Goal: Task Accomplishment & Management: Complete application form

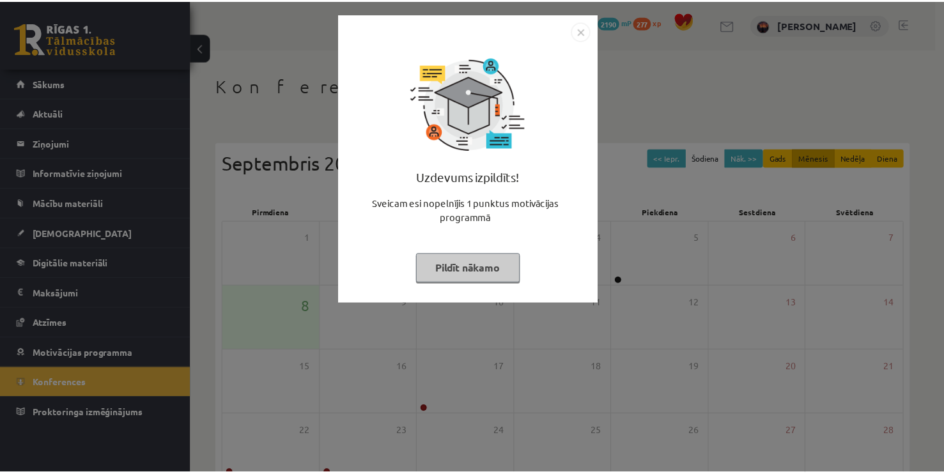
scroll to position [135, 0]
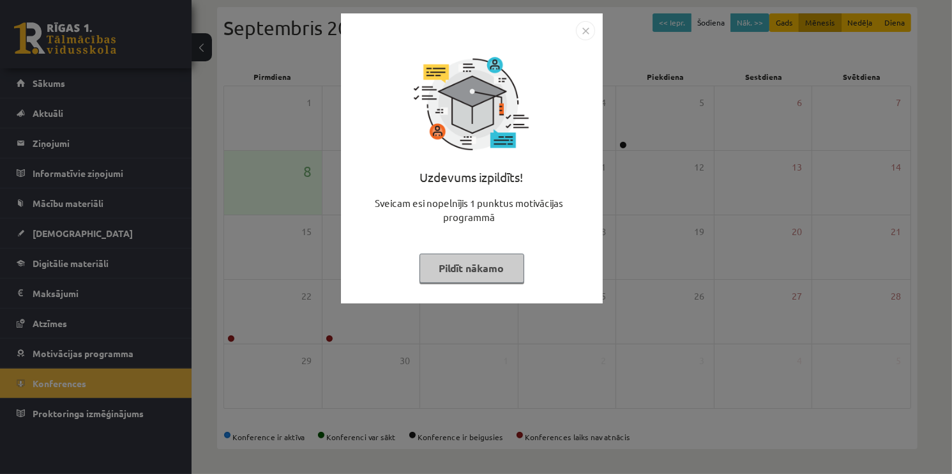
click at [588, 27] on img "Close" at bounding box center [585, 30] width 19 height 19
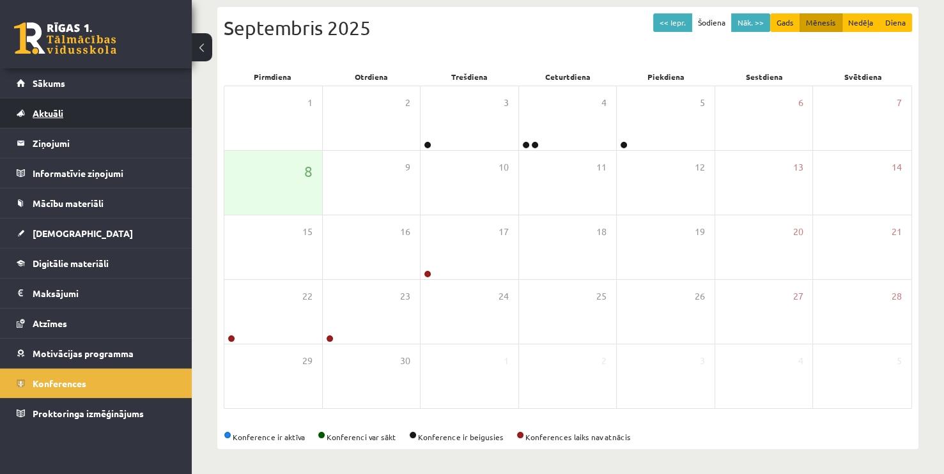
click at [50, 111] on span "Aktuāli" at bounding box center [48, 112] width 31 height 11
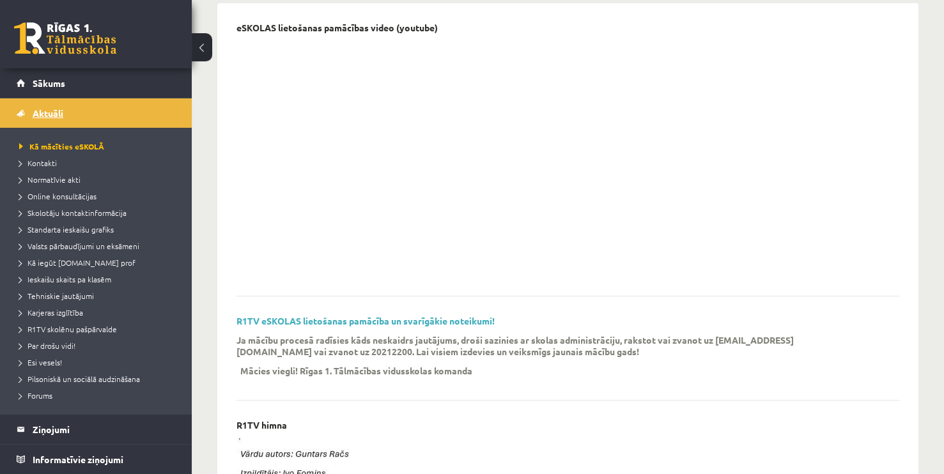
click at [38, 113] on span "Aktuāli" at bounding box center [48, 112] width 31 height 11
click at [43, 88] on link "Sākums" at bounding box center [96, 82] width 159 height 29
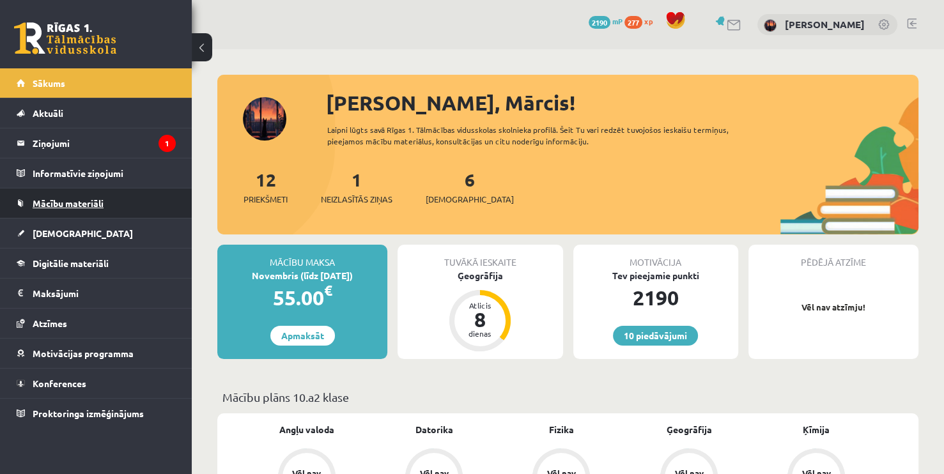
click at [36, 209] on link "Mācību materiāli" at bounding box center [96, 202] width 159 height 29
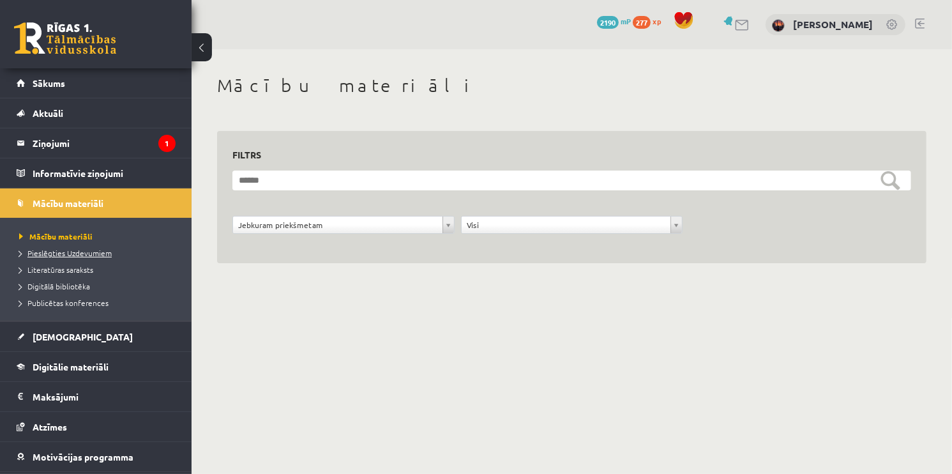
click at [74, 252] on span "Pieslēgties Uzdevumiem" at bounding box center [65, 253] width 93 height 10
click at [34, 336] on span "[DEMOGRAPHIC_DATA]" at bounding box center [83, 336] width 100 height 11
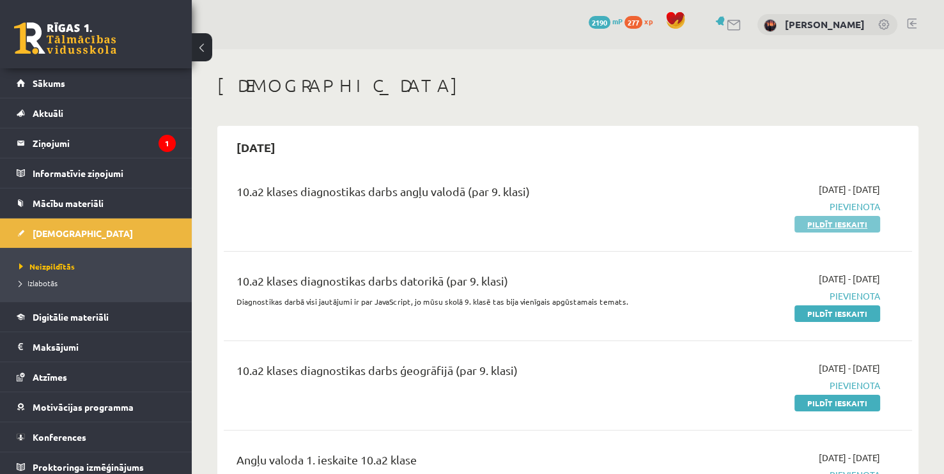
click at [806, 222] on link "Pildīt ieskaiti" at bounding box center [837, 224] width 86 height 17
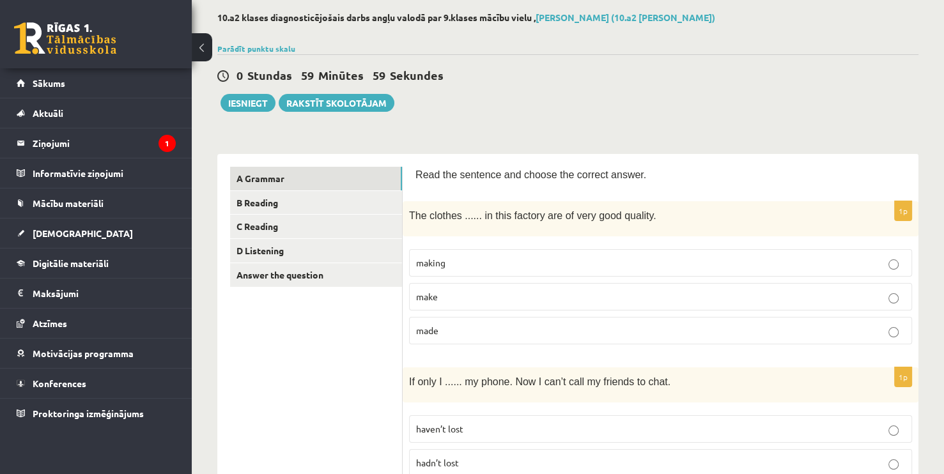
scroll to position [64, 0]
click at [271, 175] on link "A Grammar" at bounding box center [316, 177] width 172 height 24
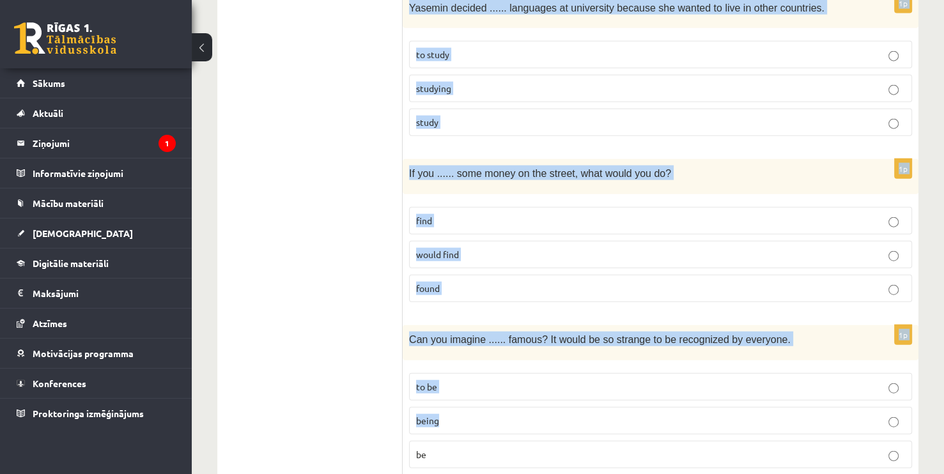
scroll to position [3109, 0]
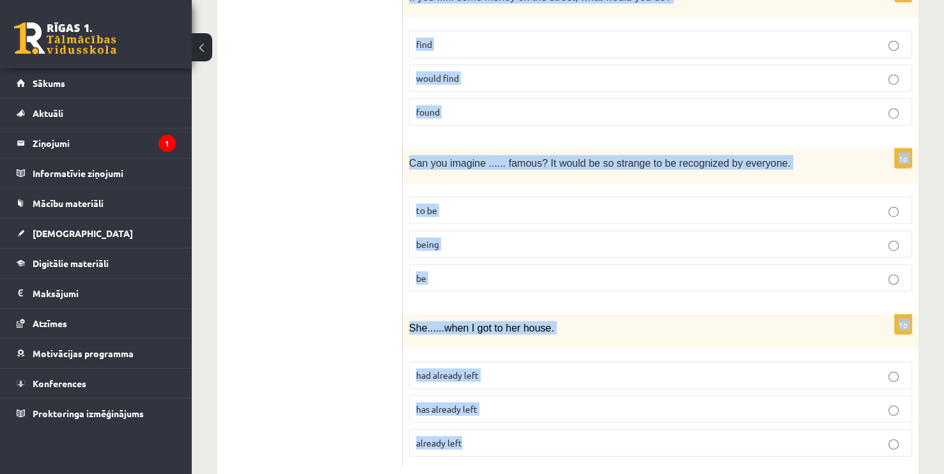
drag, startPoint x: 412, startPoint y: 173, endPoint x: 551, endPoint y: 400, distance: 265.8
copy form "Lore ips dolorsit ame consec adi elitsed doeius. 3t Inc utlabor ...... et dolo …"
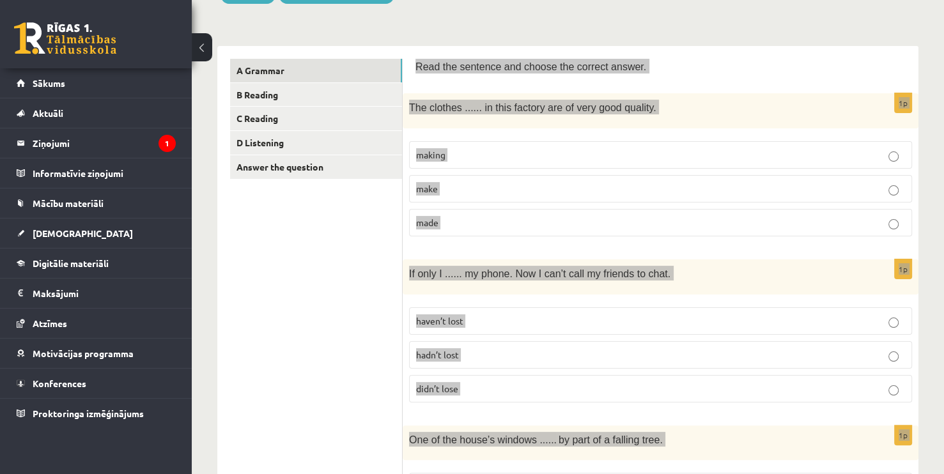
scroll to position [0, 0]
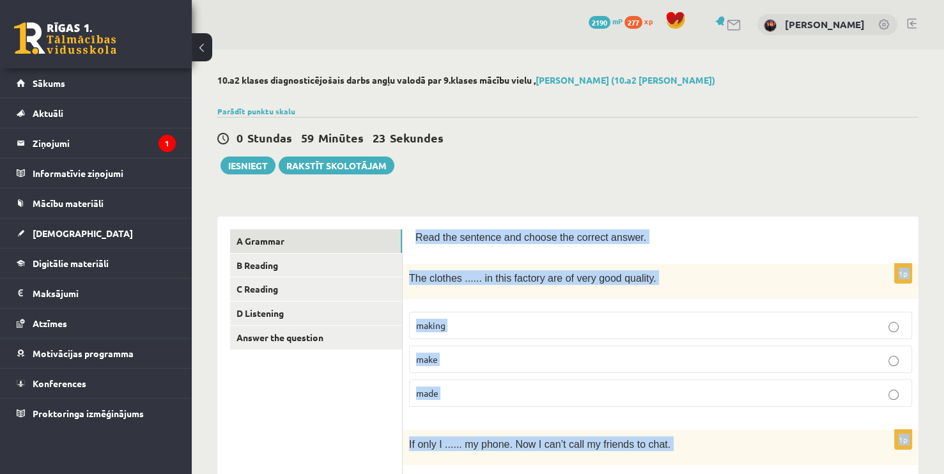
click at [445, 388] on p "made" at bounding box center [660, 392] width 489 height 13
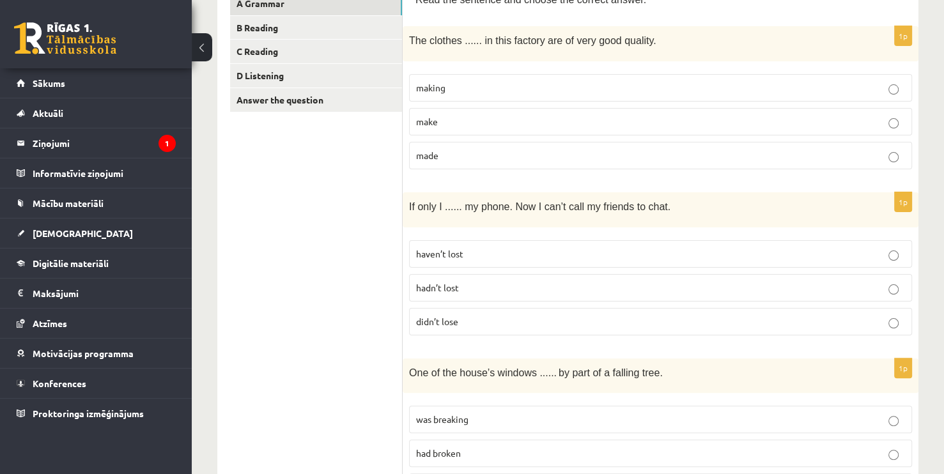
scroll to position [256, 0]
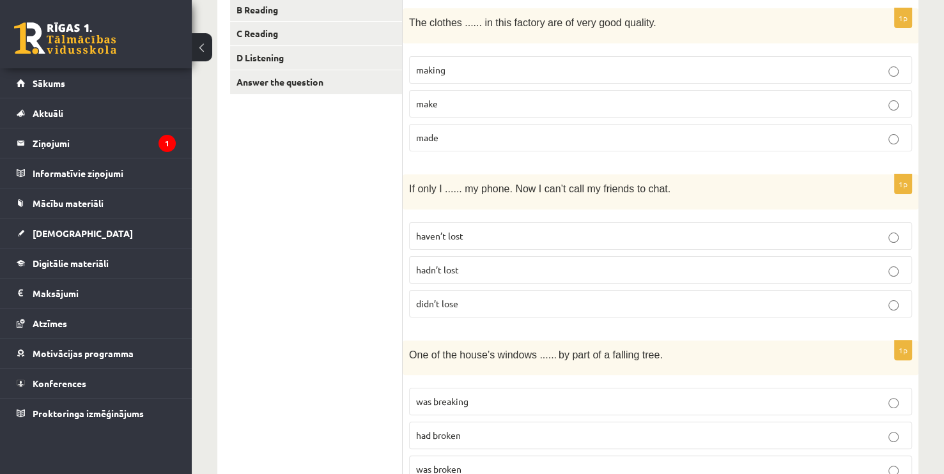
click at [447, 264] on span "hadn’t lost" at bounding box center [437, 269] width 43 height 11
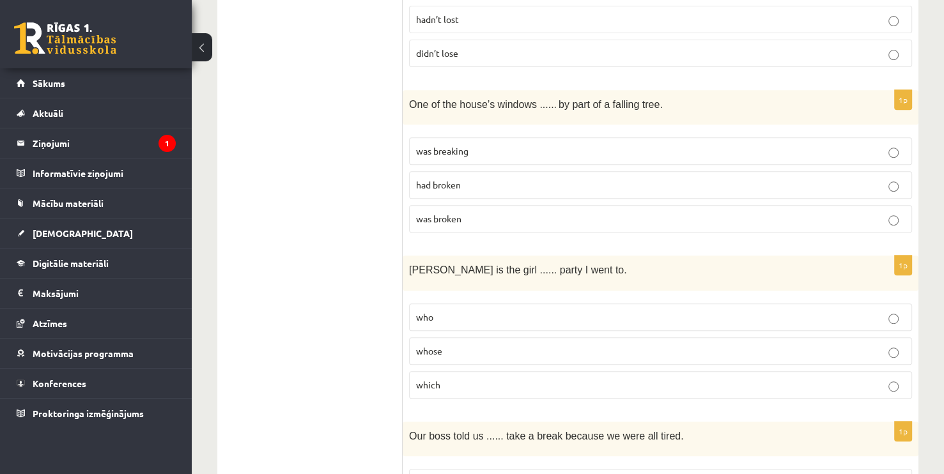
scroll to position [511, 0]
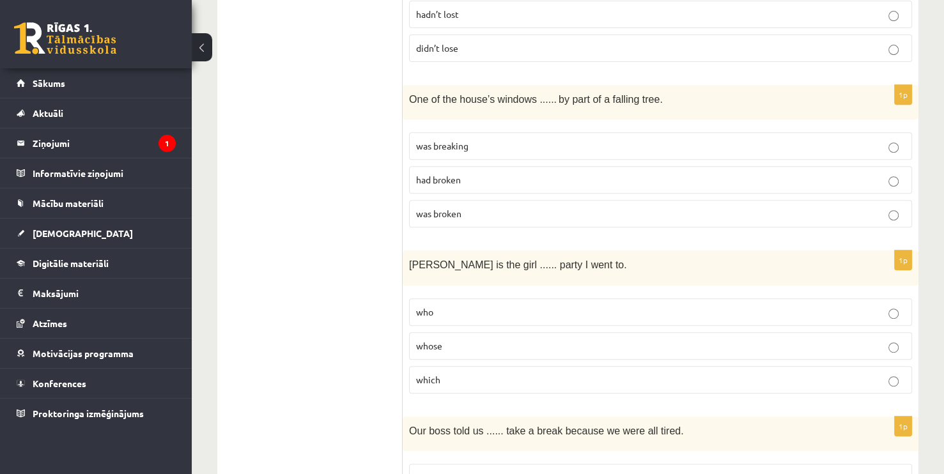
click at [444, 213] on span "was broken" at bounding box center [438, 213] width 45 height 11
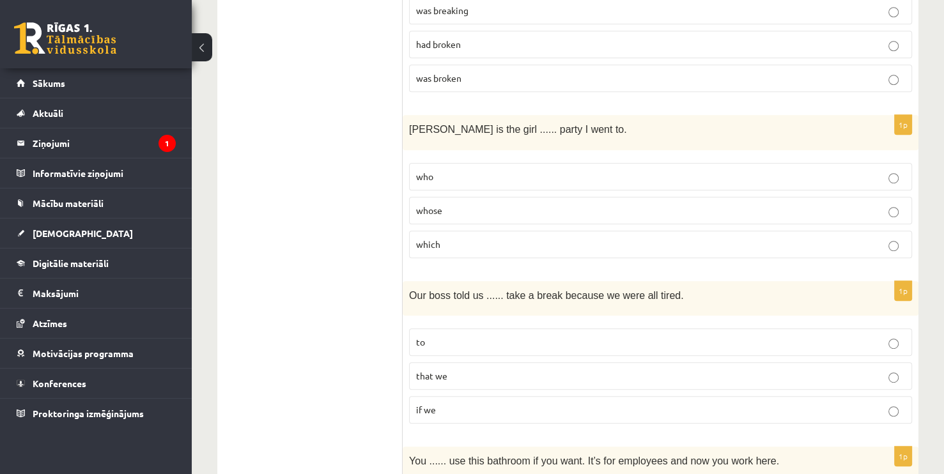
scroll to position [703, 0]
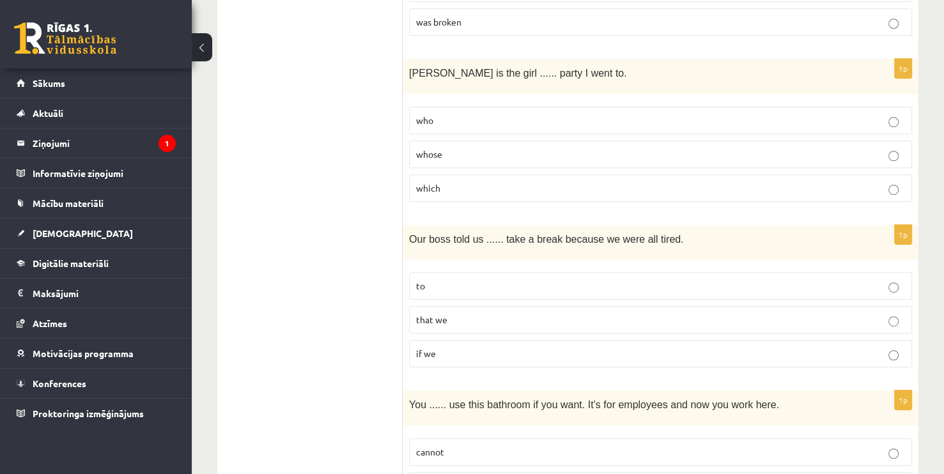
click at [510, 143] on label "whose" at bounding box center [660, 154] width 503 height 27
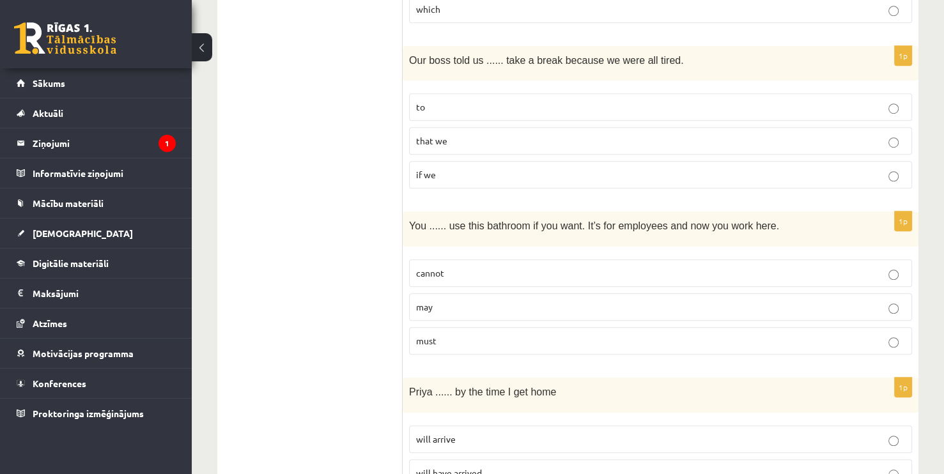
scroll to position [894, 0]
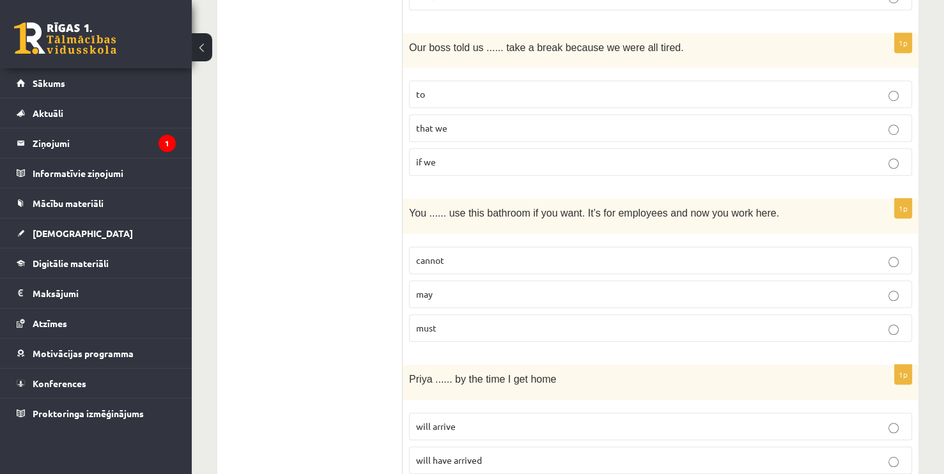
click at [436, 101] on label "to" at bounding box center [660, 93] width 503 height 27
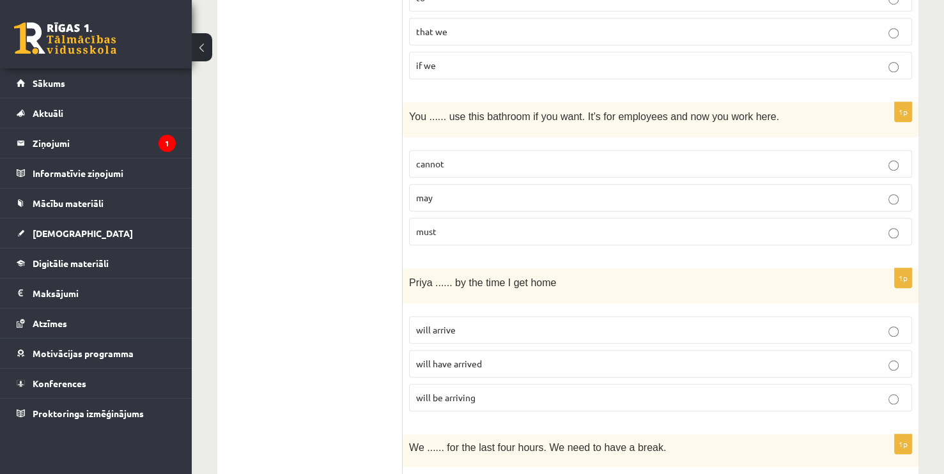
scroll to position [1022, 0]
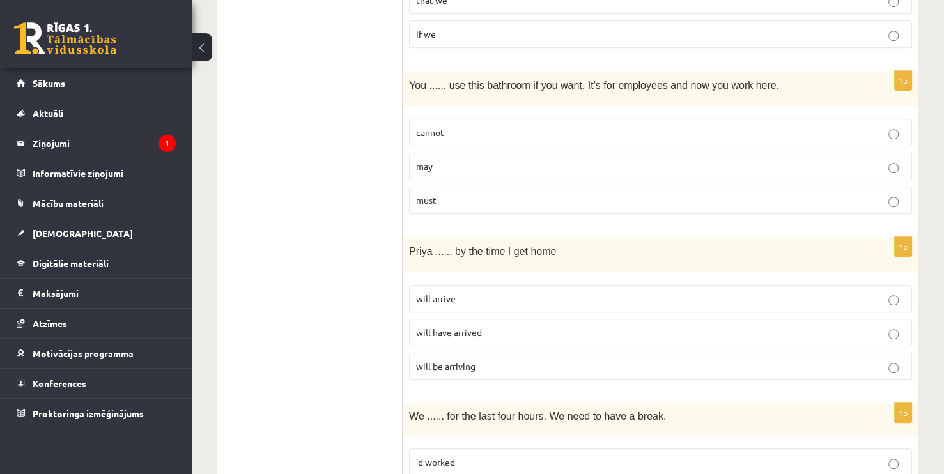
click at [482, 165] on p "may" at bounding box center [660, 166] width 489 height 13
click at [448, 329] on span "will have arrived" at bounding box center [449, 331] width 66 height 11
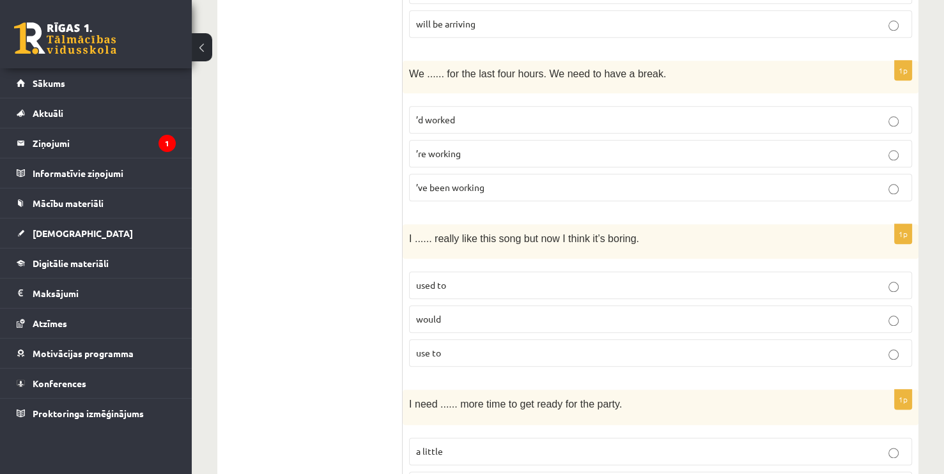
scroll to position [1405, 0]
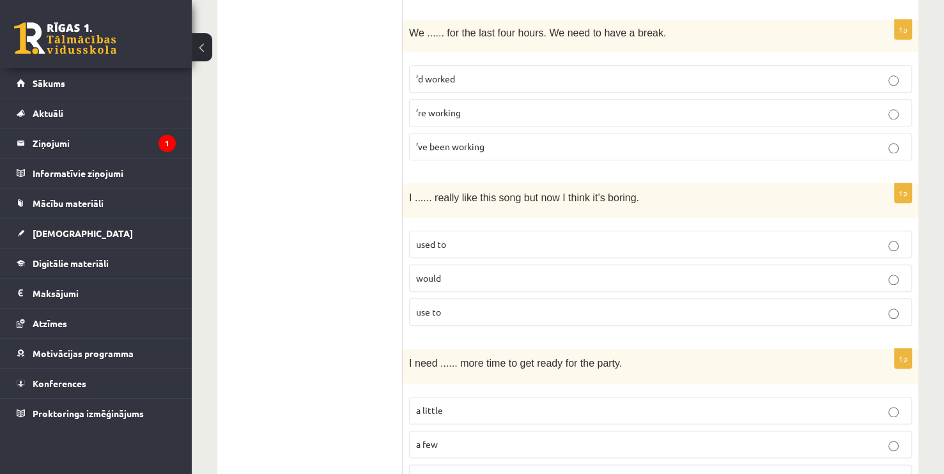
click at [438, 143] on span "’ve been working" at bounding box center [450, 146] width 68 height 11
click at [457, 241] on p "used to" at bounding box center [660, 244] width 489 height 13
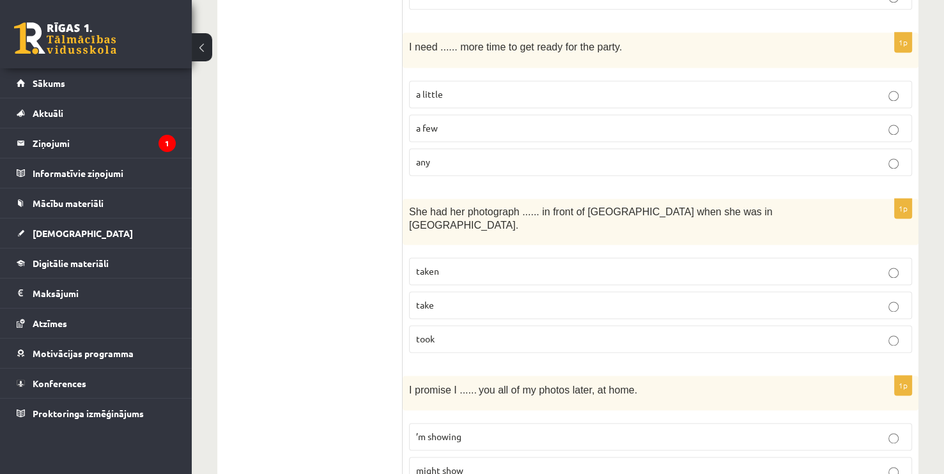
scroll to position [1725, 0]
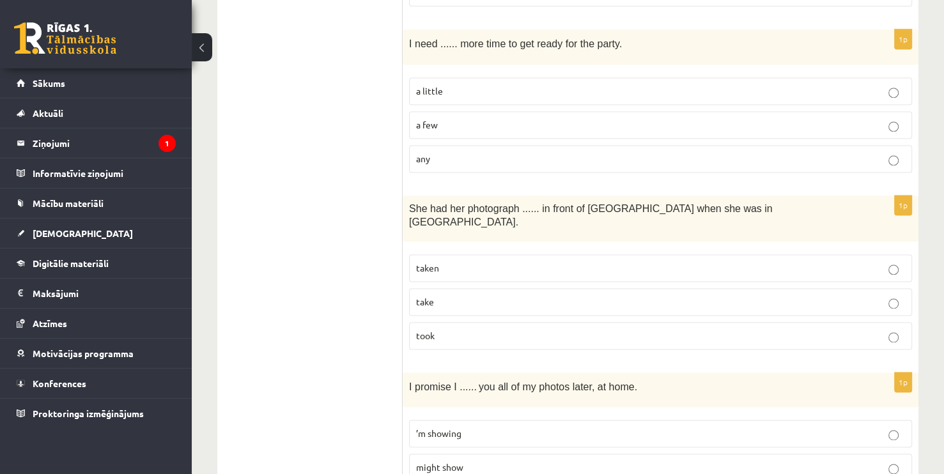
click at [432, 84] on p "a little" at bounding box center [660, 90] width 489 height 13
click at [422, 262] on span "taken" at bounding box center [427, 267] width 23 height 11
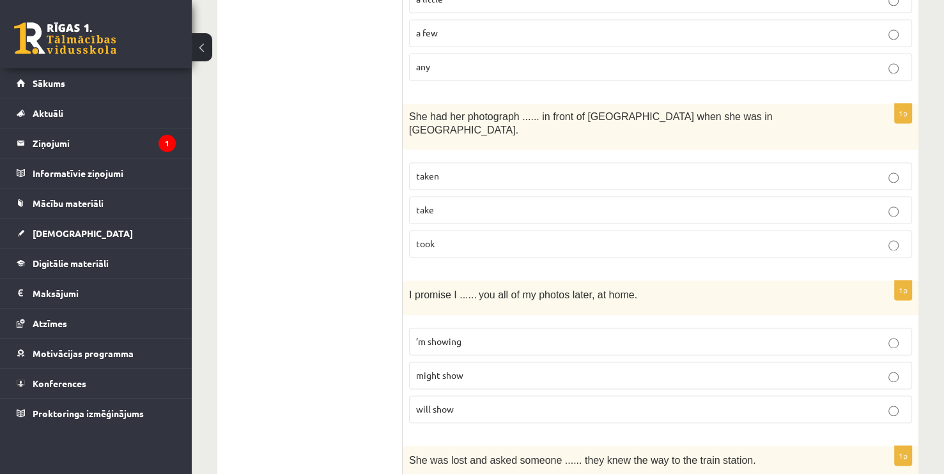
scroll to position [1853, 0]
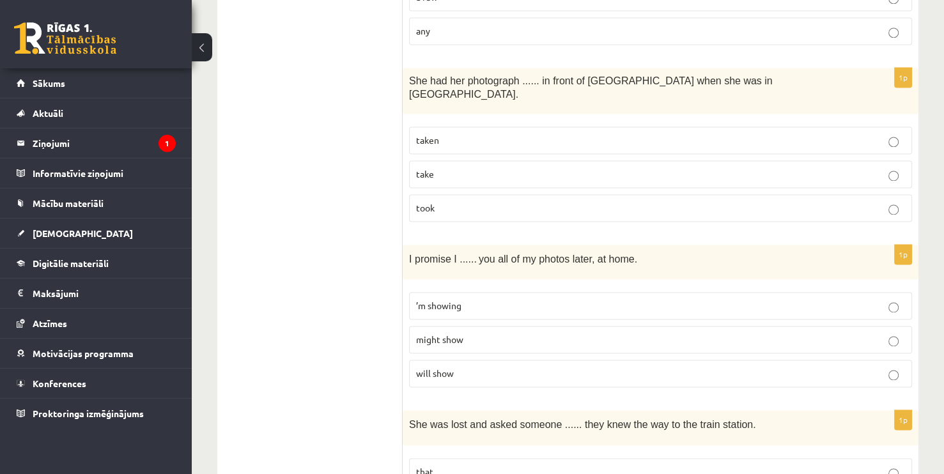
click at [431, 367] on span "will show" at bounding box center [435, 372] width 38 height 11
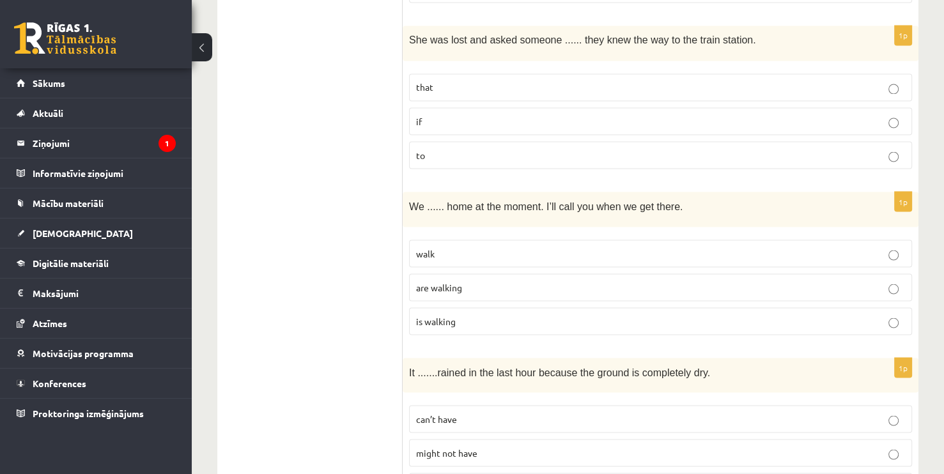
scroll to position [2236, 0]
click at [419, 116] on span "if" at bounding box center [419, 121] width 6 height 11
click at [429, 282] on span "are walking" at bounding box center [439, 287] width 46 height 11
click at [429, 414] on span "can’t have" at bounding box center [436, 419] width 41 height 11
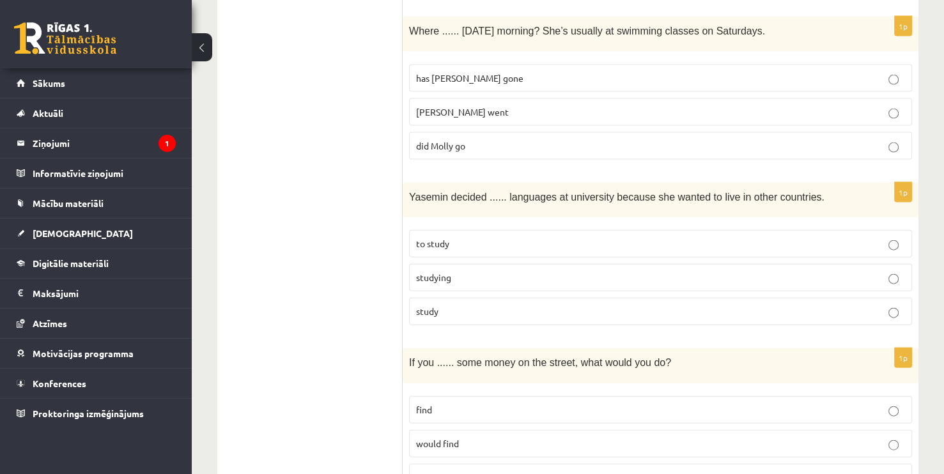
scroll to position [2747, 0]
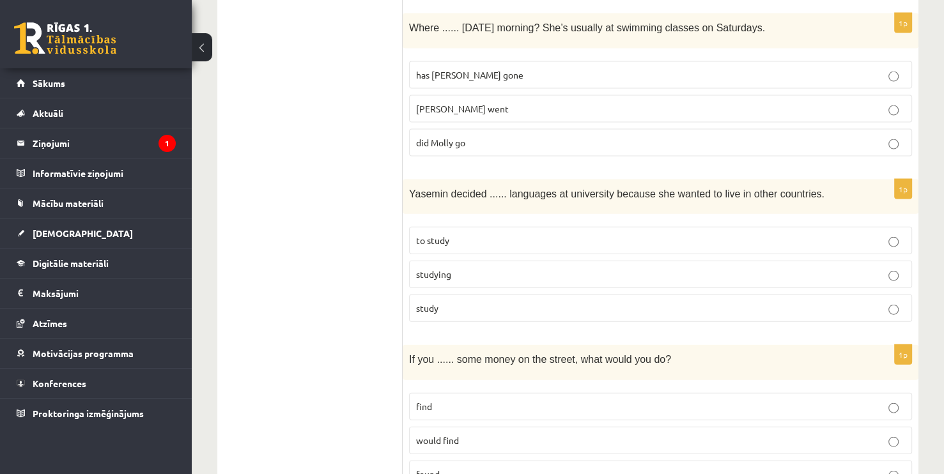
click at [428, 137] on span "did Molly go" at bounding box center [440, 142] width 49 height 11
click at [415, 227] on label "to study" at bounding box center [660, 240] width 503 height 27
drag, startPoint x: 417, startPoint y: 449, endPoint x: 441, endPoint y: 438, distance: 26.6
click at [418, 468] on span "found" at bounding box center [428, 473] width 24 height 11
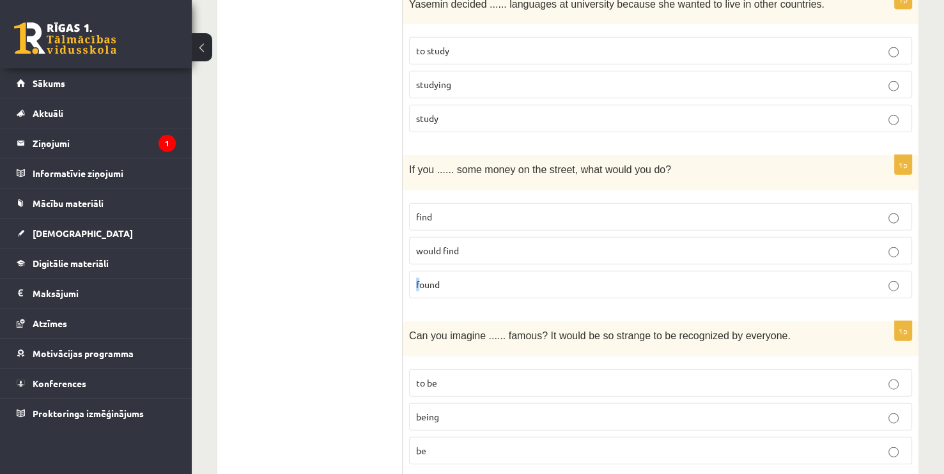
scroll to position [2939, 0]
click at [441, 276] on p "found" at bounding box center [660, 282] width 489 height 13
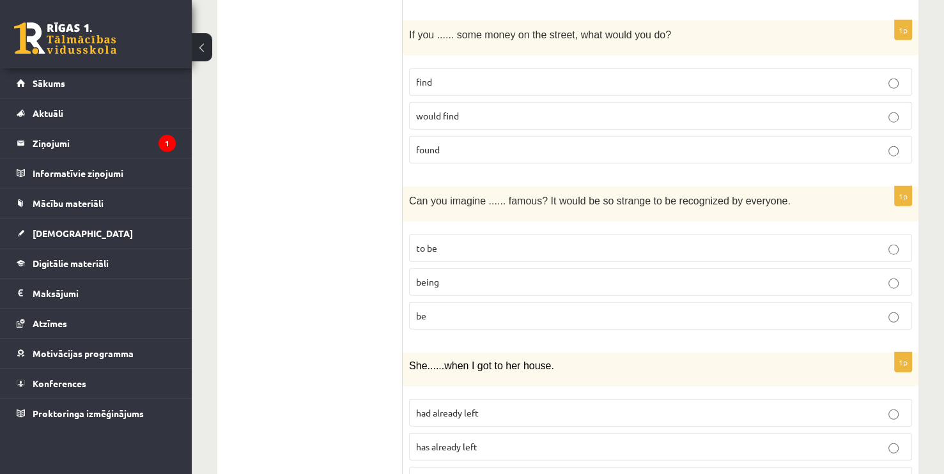
scroll to position [3109, 0]
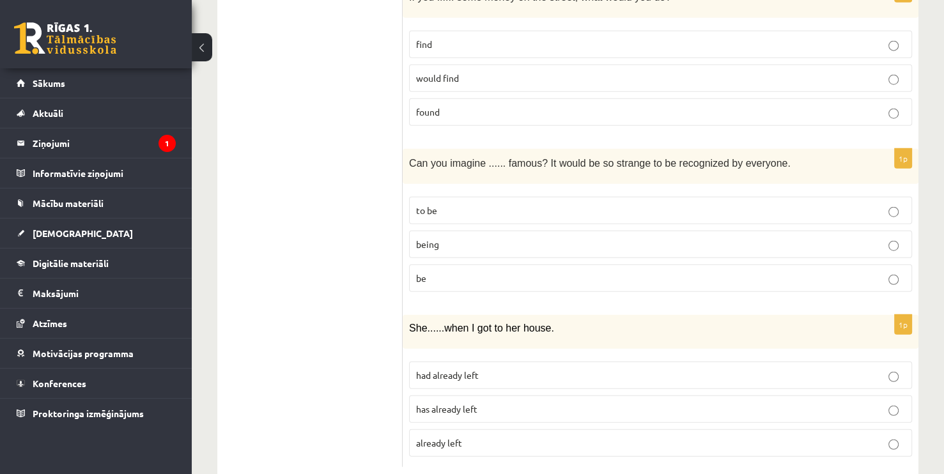
click at [435, 238] on span "being" at bounding box center [427, 243] width 23 height 11
click at [434, 362] on label "had already left" at bounding box center [660, 375] width 503 height 27
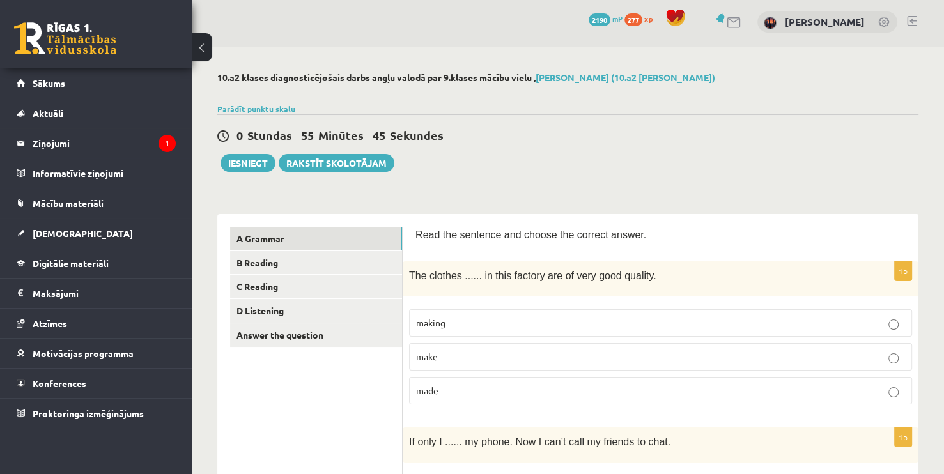
scroll to position [0, 0]
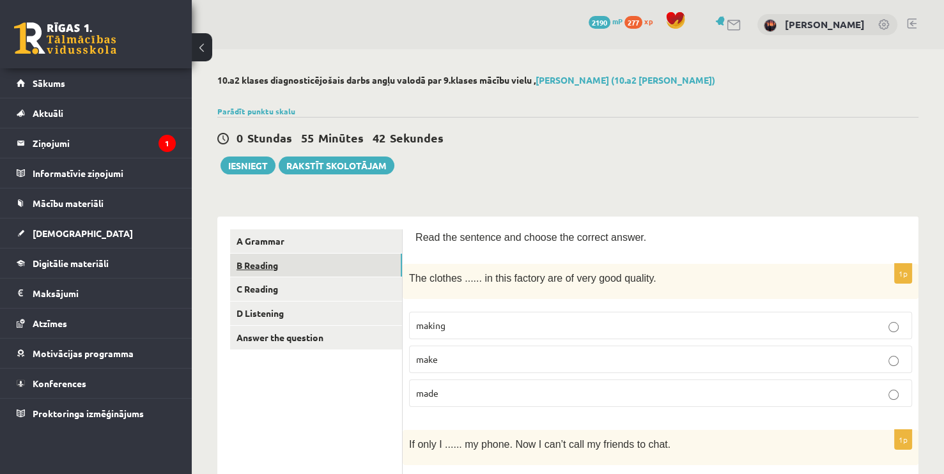
click at [284, 268] on link "B Reading" at bounding box center [316, 266] width 172 height 24
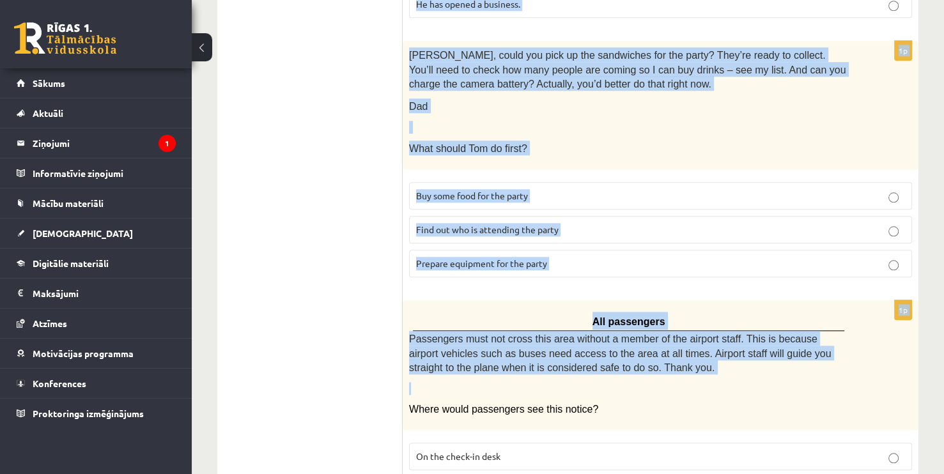
scroll to position [1396, 0]
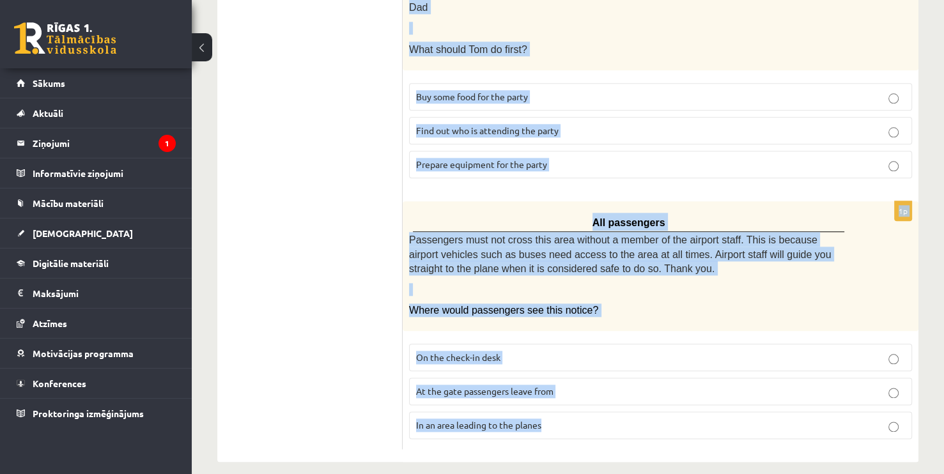
drag, startPoint x: 409, startPoint y: 236, endPoint x: 599, endPoint y: 397, distance: 248.7
copy form "Read the text and choose the correct answer. 1p Review: The Journey by Elizabet…"
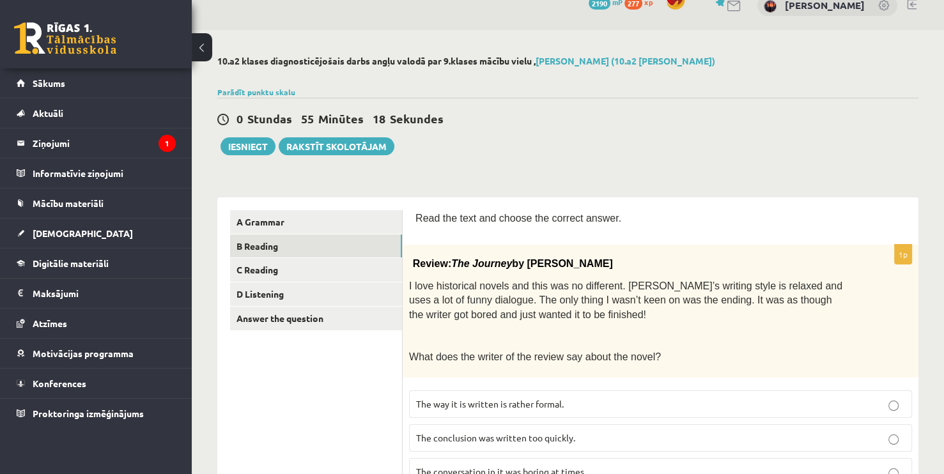
scroll to position [64, 0]
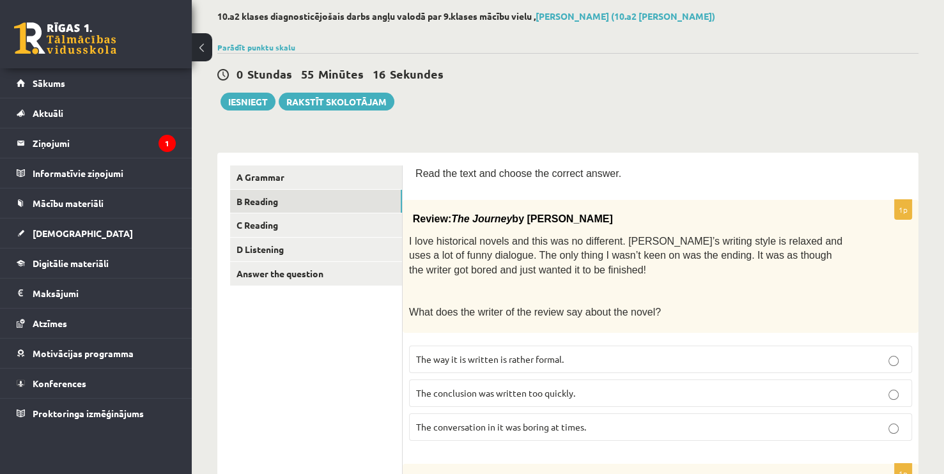
click at [454, 392] on span "The conclusion was written too quickly." at bounding box center [495, 392] width 159 height 11
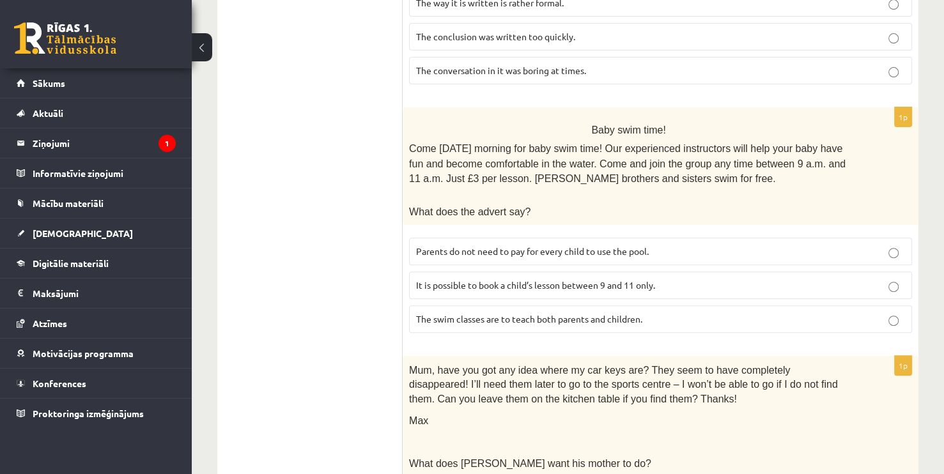
scroll to position [447, 0]
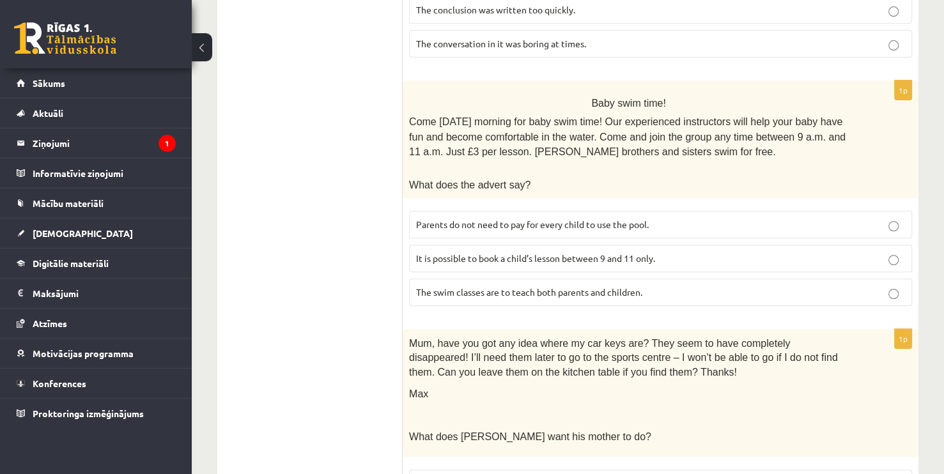
drag, startPoint x: 462, startPoint y: 211, endPoint x: 462, endPoint y: 220, distance: 8.9
click at [462, 218] on label "Parents do not need to pay for every child to use the pool." at bounding box center [660, 224] width 503 height 27
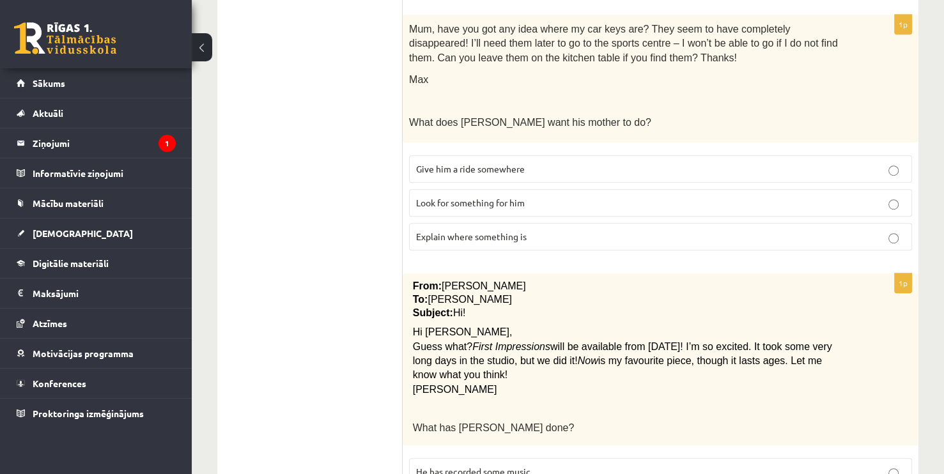
scroll to position [767, 0]
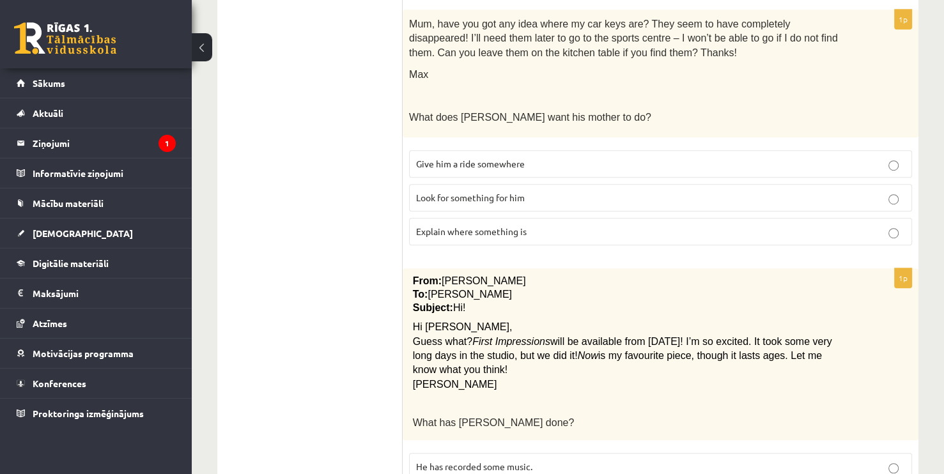
click at [431, 193] on span "Look for something for him" at bounding box center [470, 197] width 109 height 11
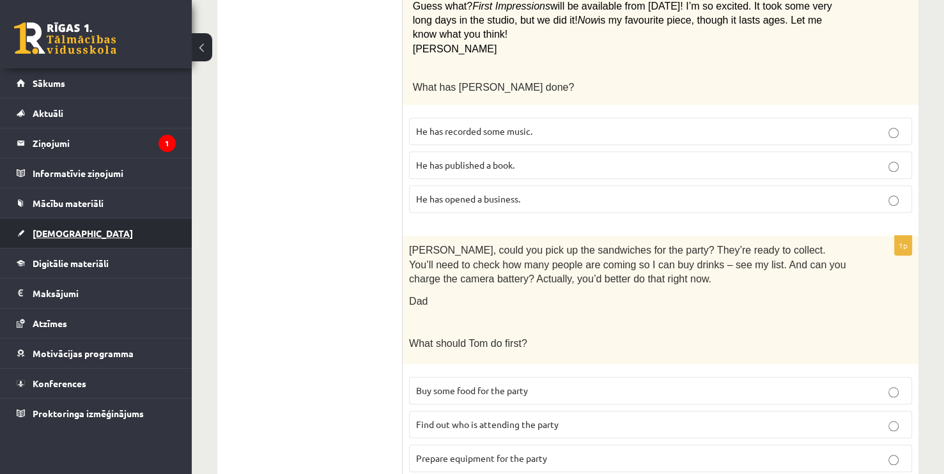
scroll to position [1150, 0]
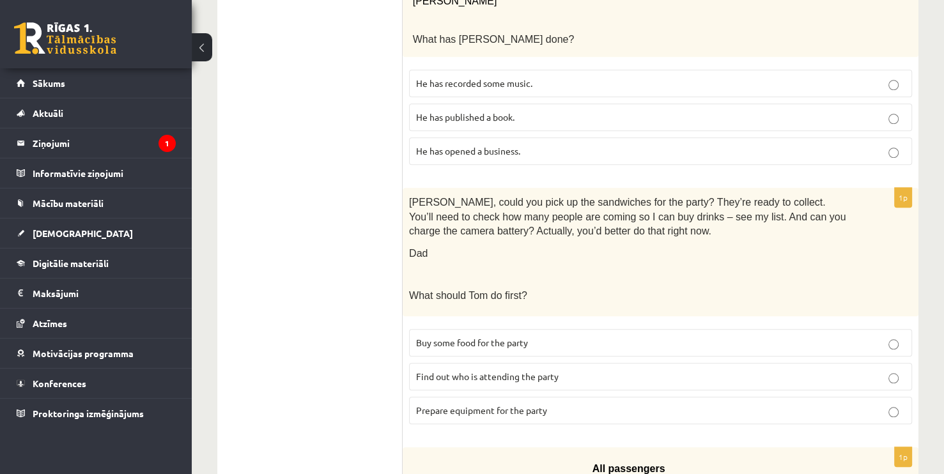
click at [437, 77] on span "He has recorded some music." at bounding box center [474, 82] width 116 height 11
click at [421, 404] on span "Prepare equipment for the party" at bounding box center [481, 409] width 131 height 11
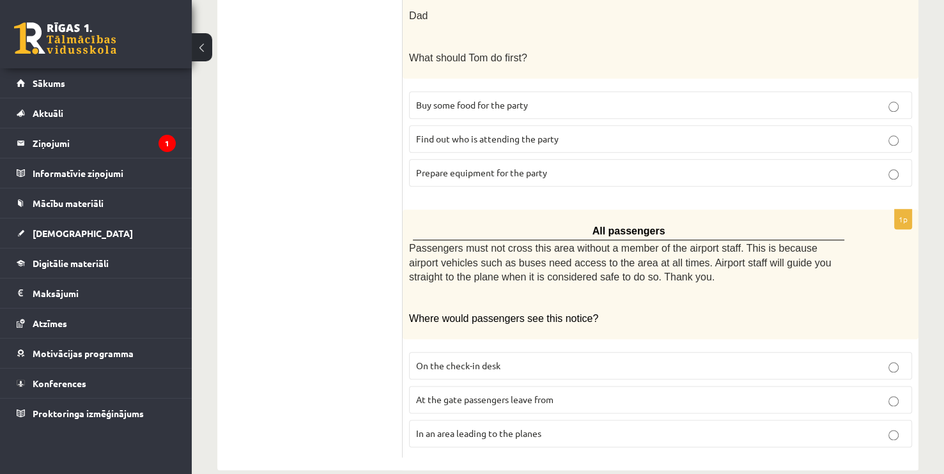
scroll to position [1396, 0]
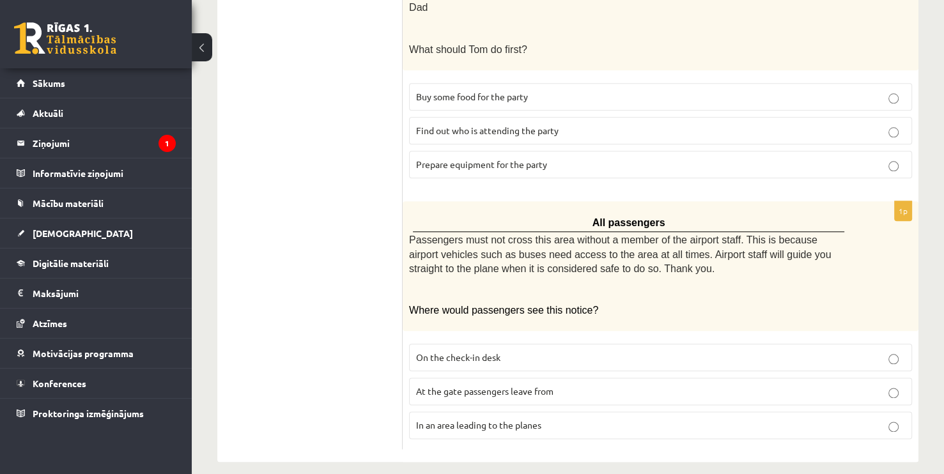
click at [422, 419] on span "In an area leading to the planes" at bounding box center [478, 424] width 125 height 11
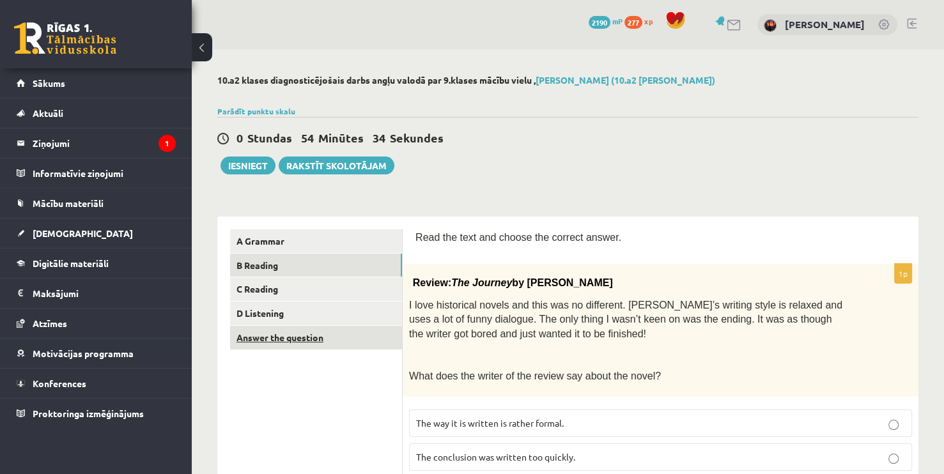
scroll to position [0, 0]
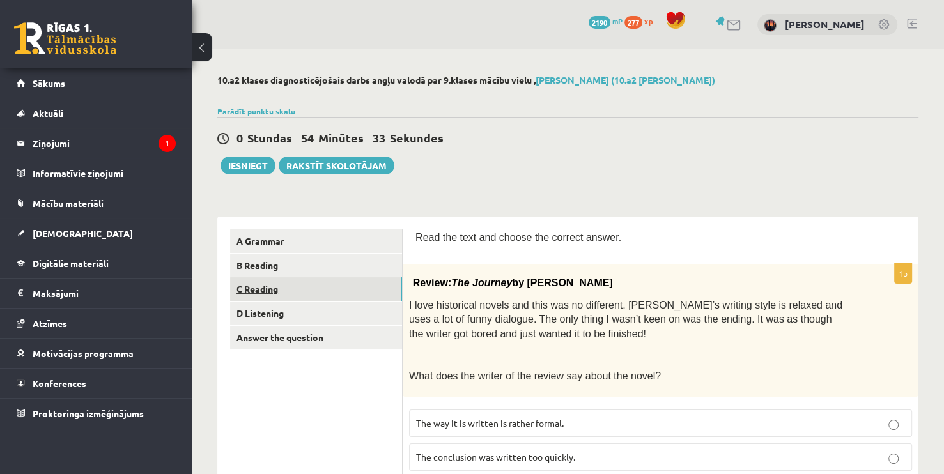
click at [250, 291] on link "C Reading" at bounding box center [316, 289] width 172 height 24
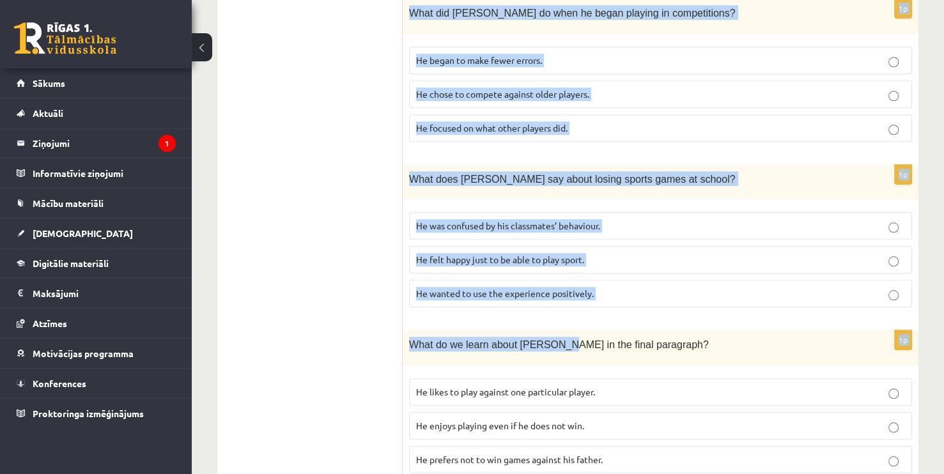
scroll to position [1149, 0]
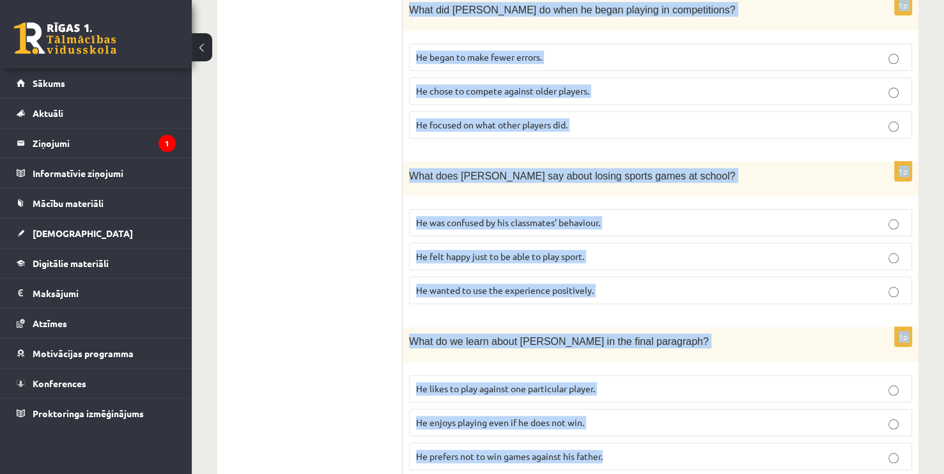
drag, startPoint x: 411, startPoint y: 234, endPoint x: 630, endPoint y: 415, distance: 284.1
copy form "Read the article about chess and choose the correct answer for each question. P…"
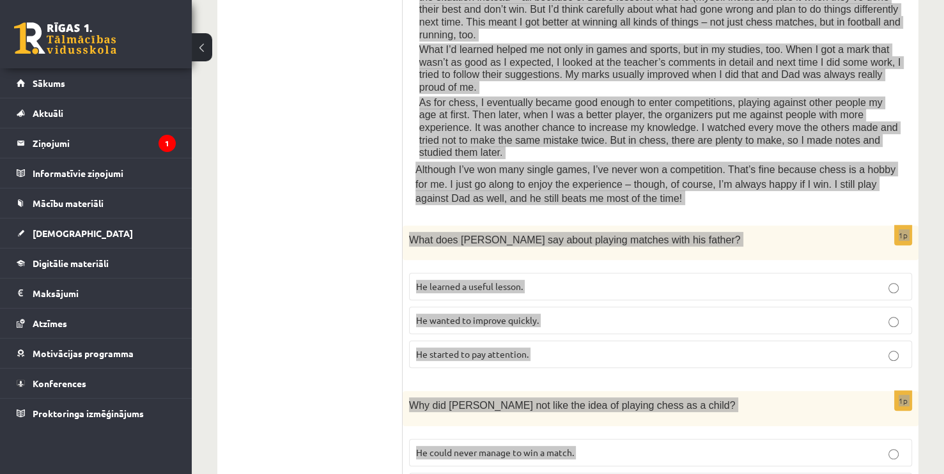
scroll to position [447, 0]
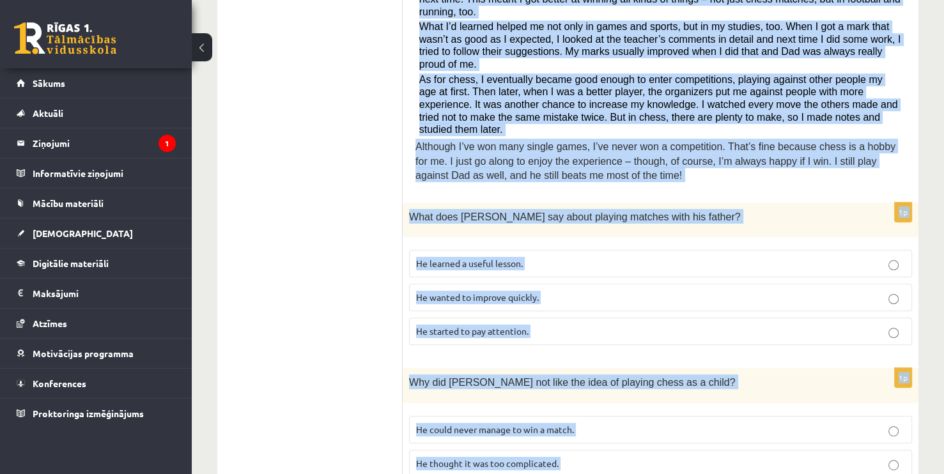
click at [491, 257] on span "He learned a useful lesson." at bounding box center [469, 262] width 107 height 11
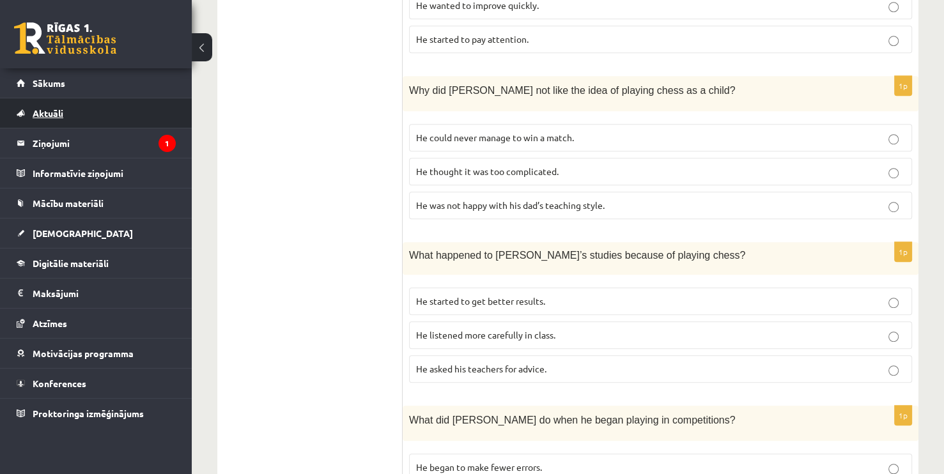
scroll to position [767, 0]
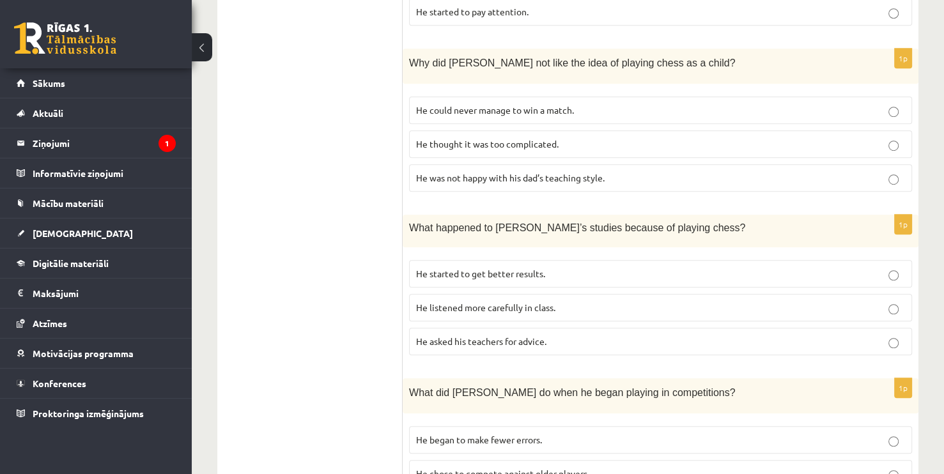
click at [434, 138] on span "He thought it was too complicated." at bounding box center [487, 143] width 142 height 11
click at [434, 268] on span "He started to get better results." at bounding box center [480, 273] width 129 height 11
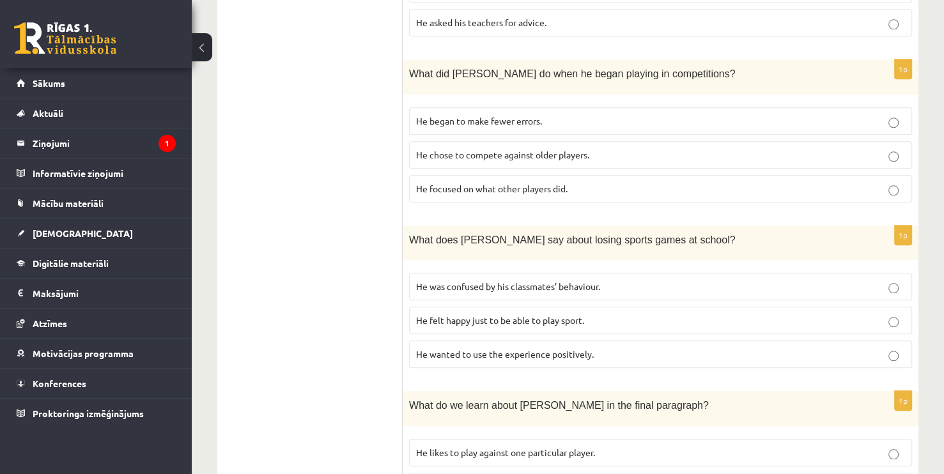
scroll to position [1086, 0]
click at [484, 182] on span "He focused on what other players did." at bounding box center [491, 187] width 151 height 11
click at [530, 347] on p "He wanted to use the experience positively." at bounding box center [660, 353] width 489 height 13
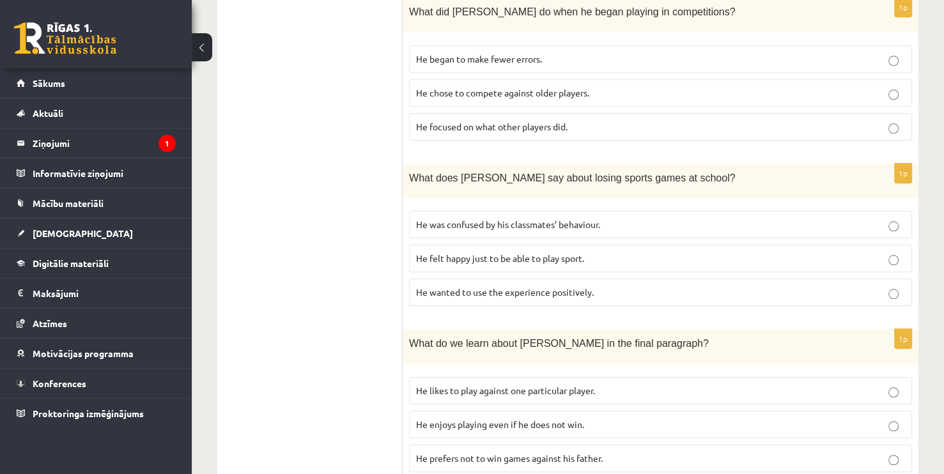
scroll to position [1149, 0]
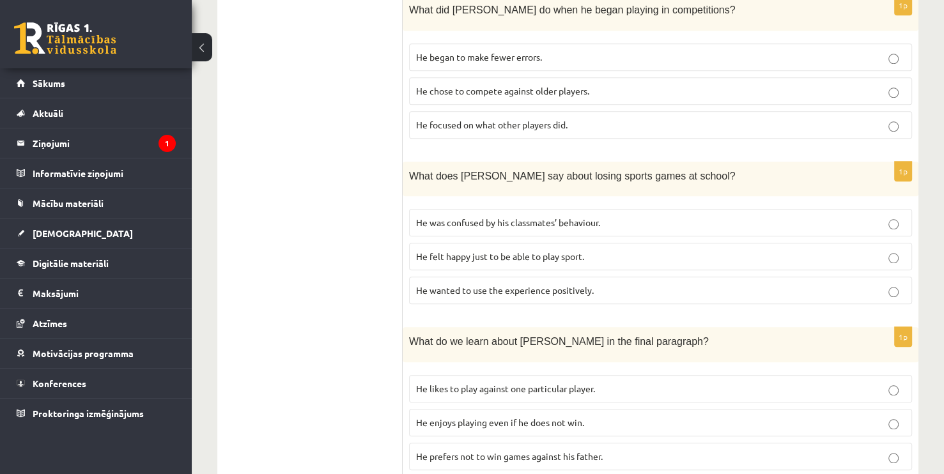
click at [508, 409] on label "He enjoys playing even if he does not win." at bounding box center [660, 422] width 503 height 27
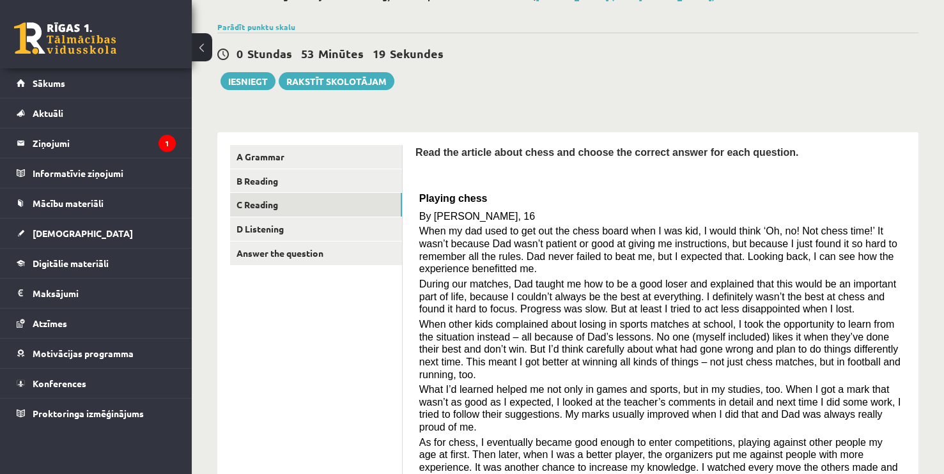
scroll to position [0, 0]
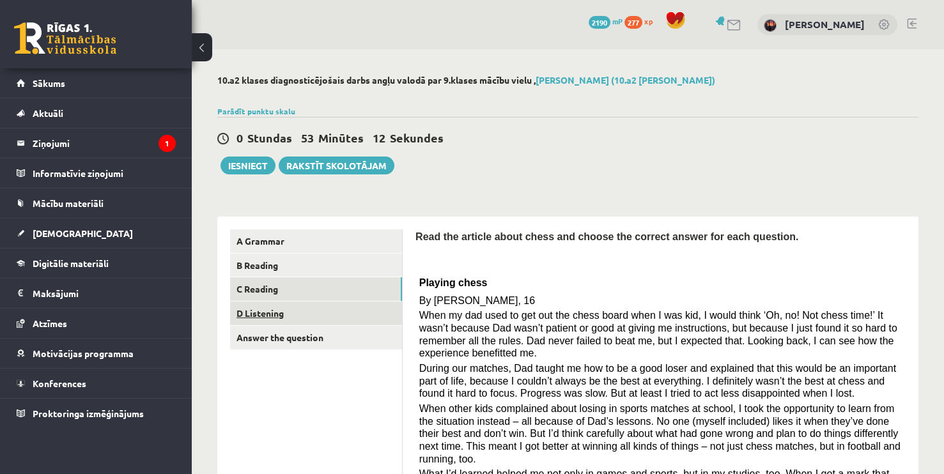
click at [279, 321] on link "D Listening" at bounding box center [316, 314] width 172 height 24
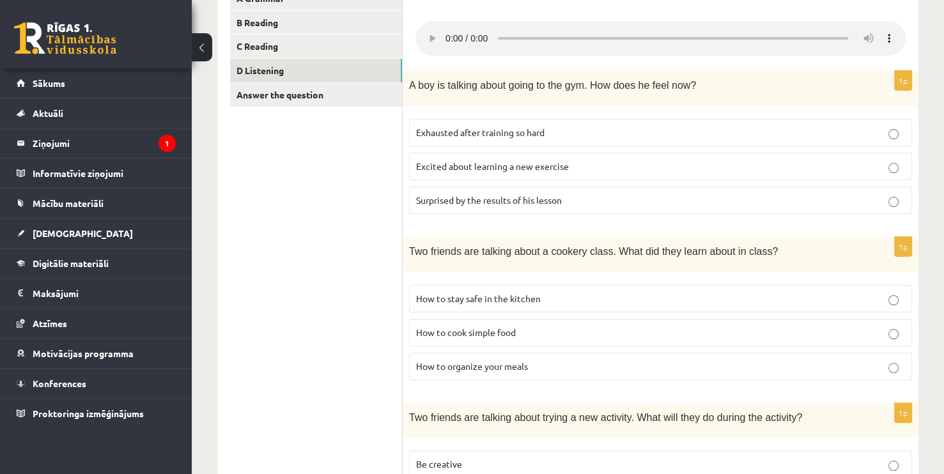
scroll to position [408, 0]
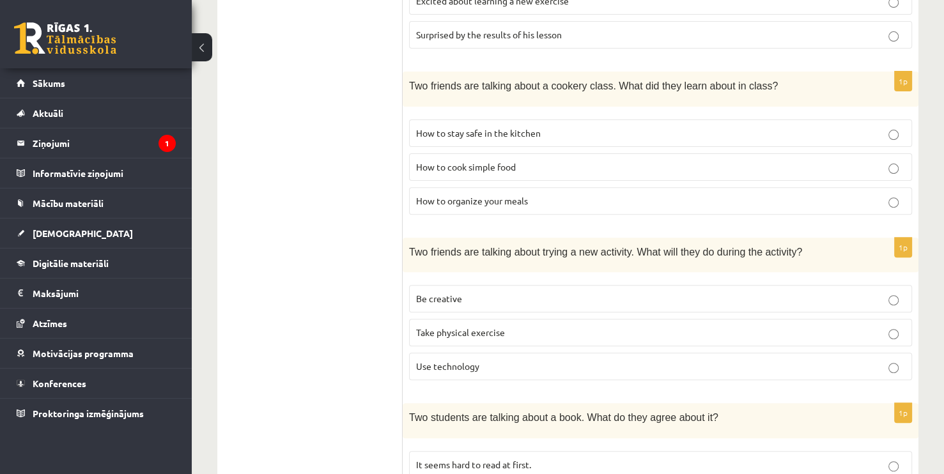
click at [447, 295] on span "Be creative" at bounding box center [439, 298] width 46 height 11
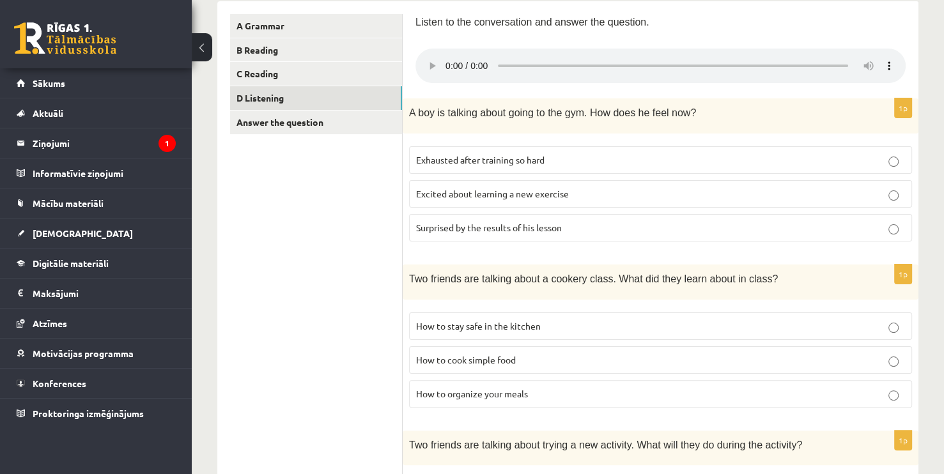
scroll to position [217, 0]
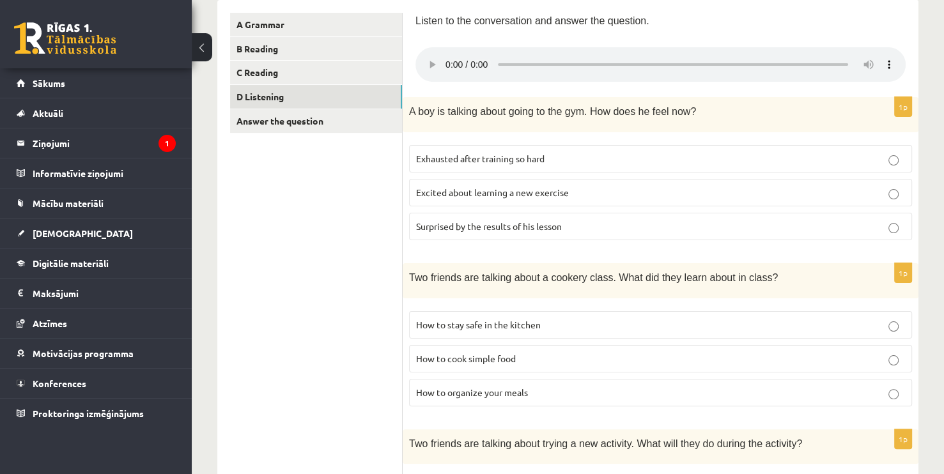
click at [442, 324] on span "How to stay safe in the kitchen" at bounding box center [478, 324] width 125 height 11
click at [443, 321] on span "How to stay safe in the kitchen" at bounding box center [478, 324] width 125 height 11
drag, startPoint x: 510, startPoint y: 394, endPoint x: 508, endPoint y: 385, distance: 9.3
click at [510, 390] on span "How to organize your meals" at bounding box center [472, 391] width 112 height 11
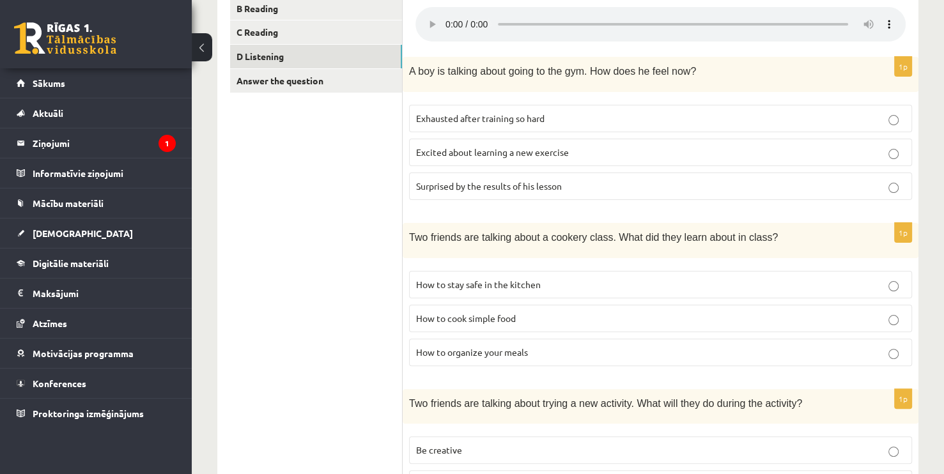
scroll to position [256, 0]
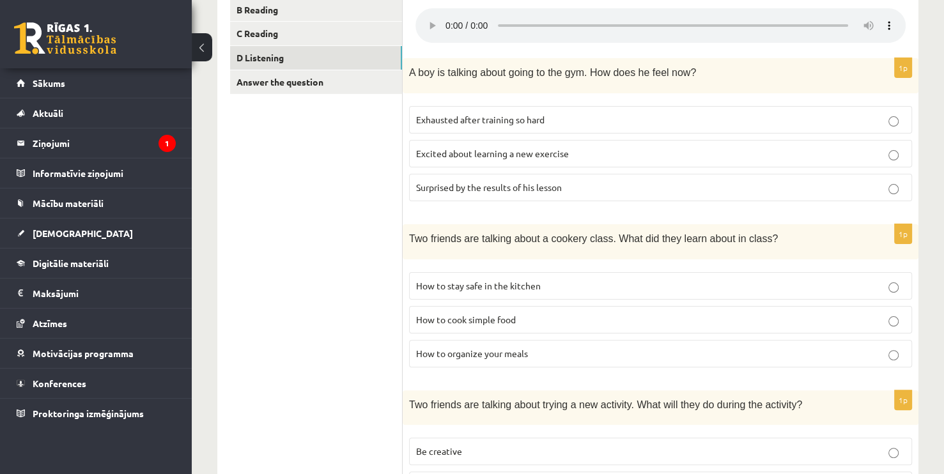
click at [510, 119] on span "Exhausted after training so hard" at bounding box center [480, 119] width 128 height 11
click at [471, 158] on span "Excited about learning a new exercise" at bounding box center [492, 153] width 153 height 11
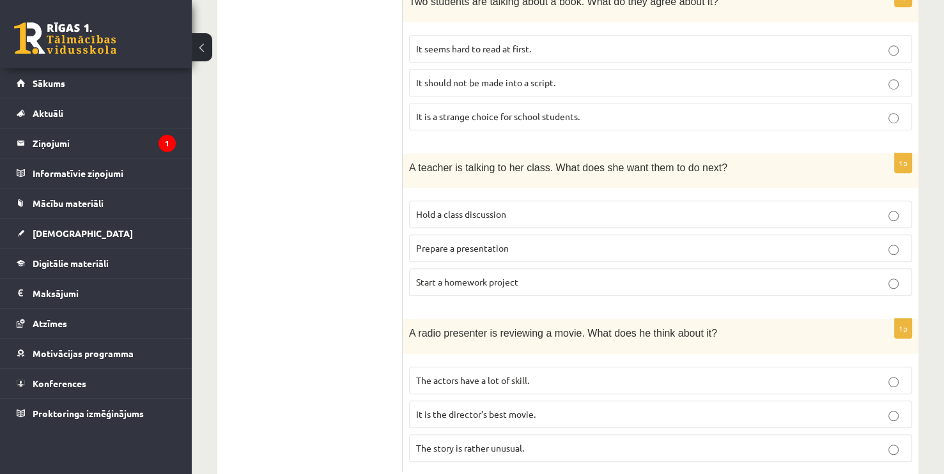
scroll to position [855, 0]
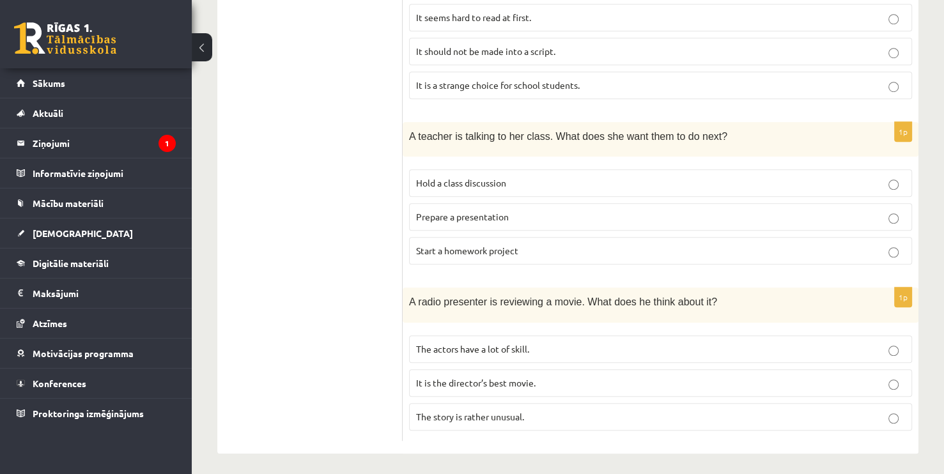
drag, startPoint x: 503, startPoint y: 413, endPoint x: 497, endPoint y: 409, distance: 6.6
click at [500, 411] on span "The story is rather unusual." at bounding box center [470, 416] width 108 height 11
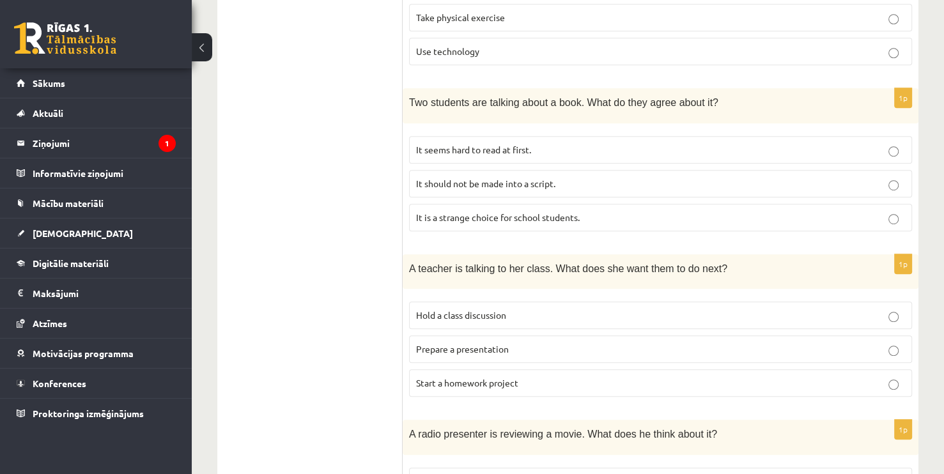
scroll to position [728, 0]
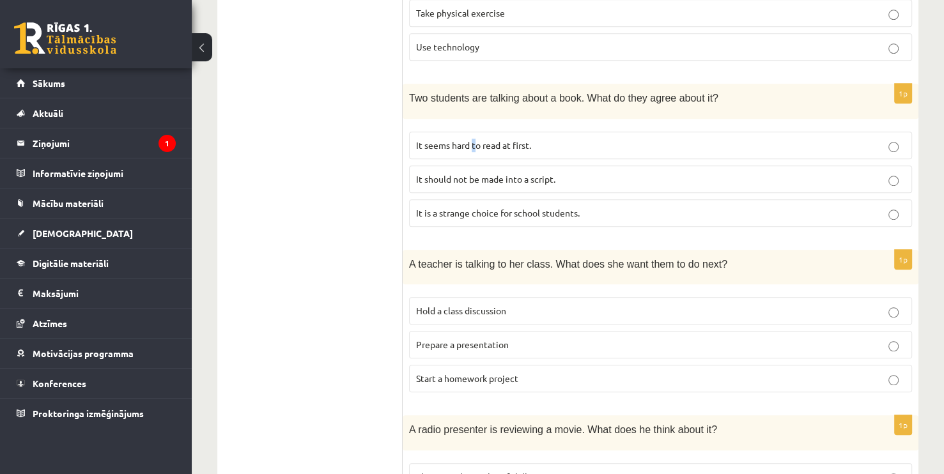
click at [472, 141] on span "It seems hard to read at first." at bounding box center [473, 144] width 115 height 11
click at [441, 153] on label "It seems hard to read at first." at bounding box center [660, 145] width 503 height 27
click at [444, 151] on label "It seems hard to read at first." at bounding box center [660, 145] width 503 height 27
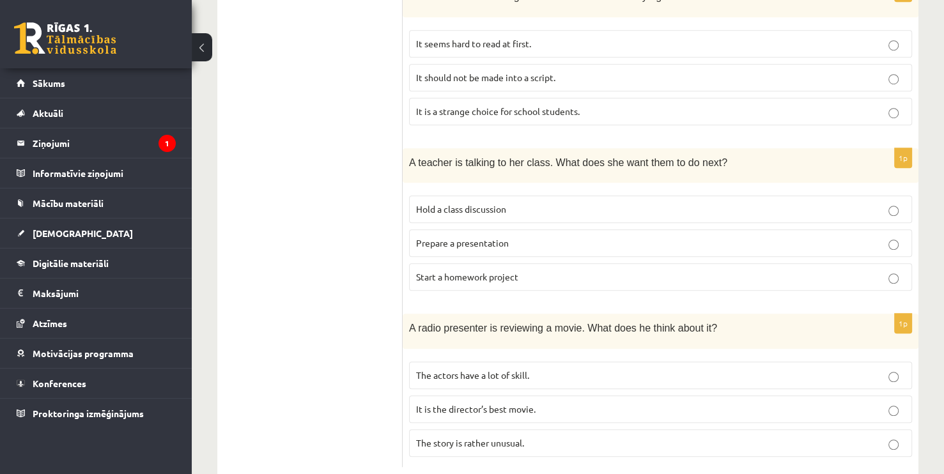
scroll to position [855, 0]
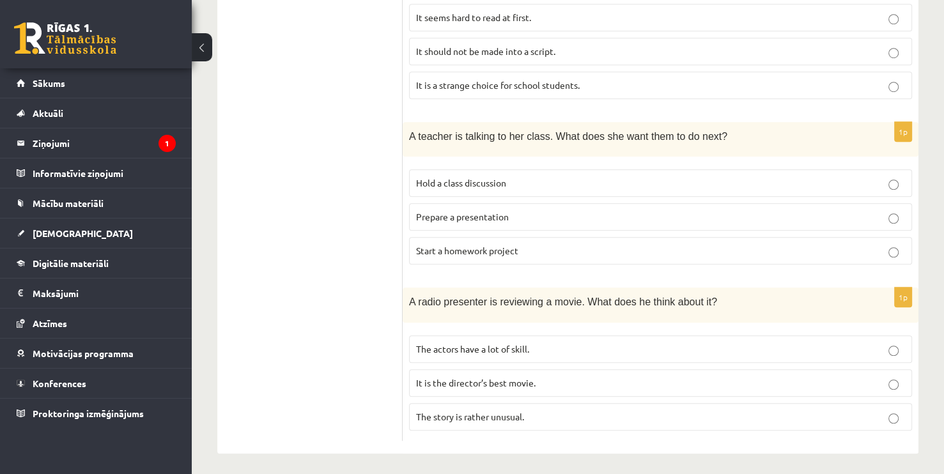
click at [448, 237] on label "Start a homework project" at bounding box center [660, 250] width 503 height 27
click at [455, 190] on label "Hold a class discussion" at bounding box center [660, 182] width 503 height 27
click at [467, 211] on span "Prepare a presentation" at bounding box center [462, 216] width 93 height 11
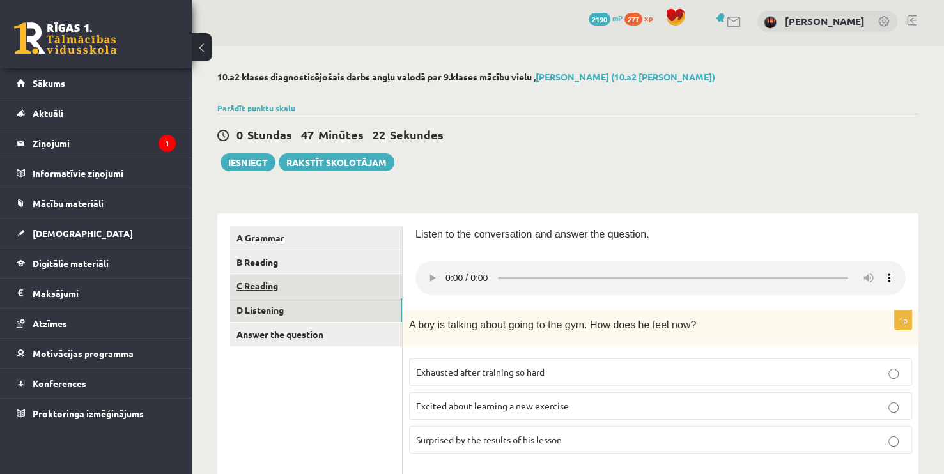
scroll to position [0, 0]
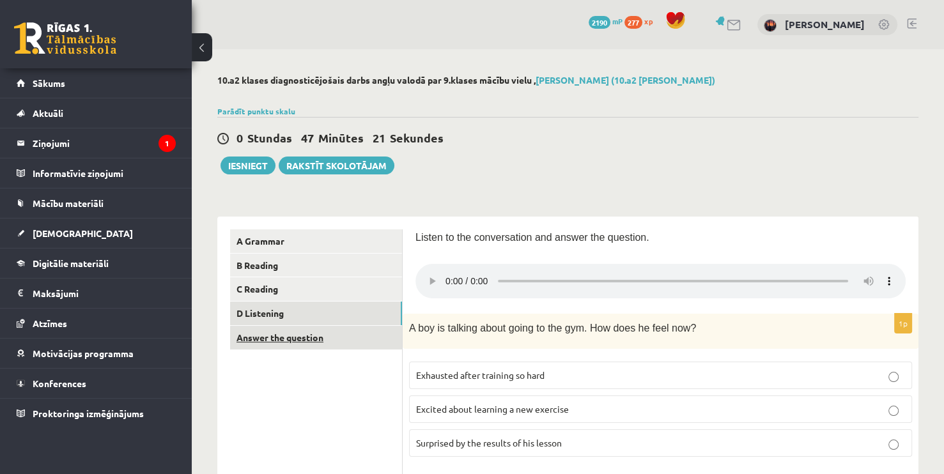
click at [289, 339] on link "Answer the question" at bounding box center [316, 338] width 172 height 24
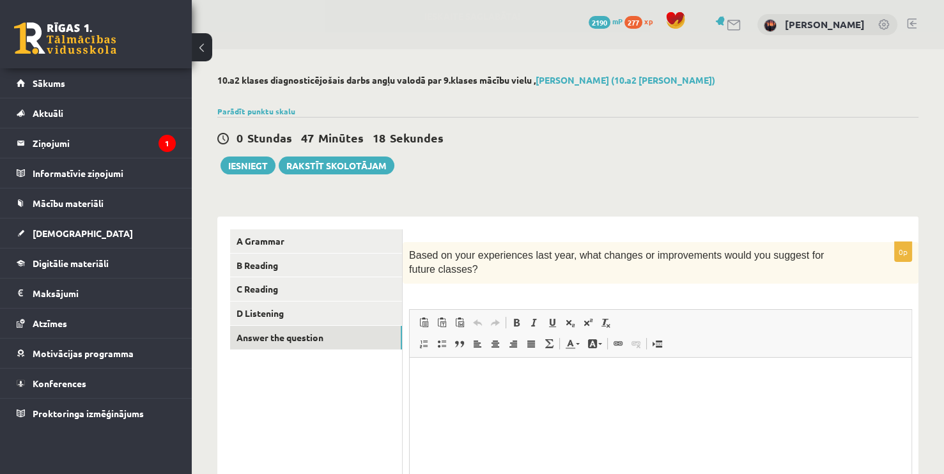
click at [495, 311] on span "Editor toolbars Paste Keyboard shortcut Ctrl+V Paste as plain text Keyboard sho…" at bounding box center [659, 334] width 501 height 48
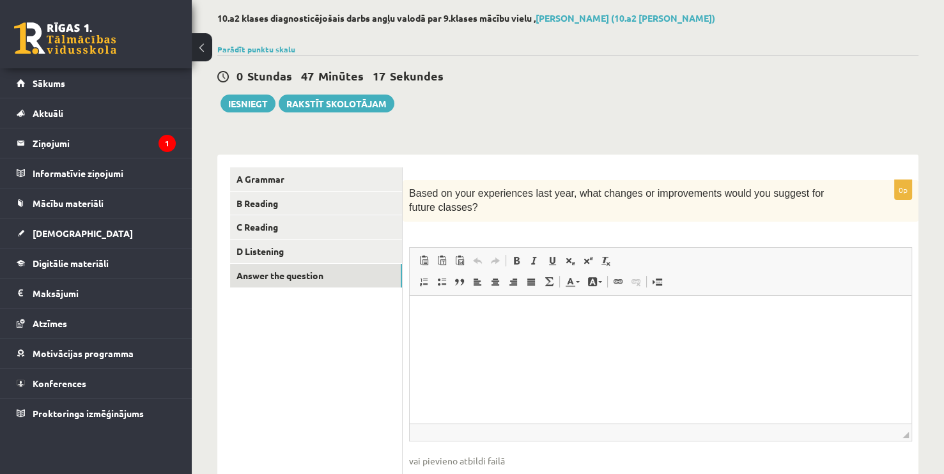
scroll to position [64, 0]
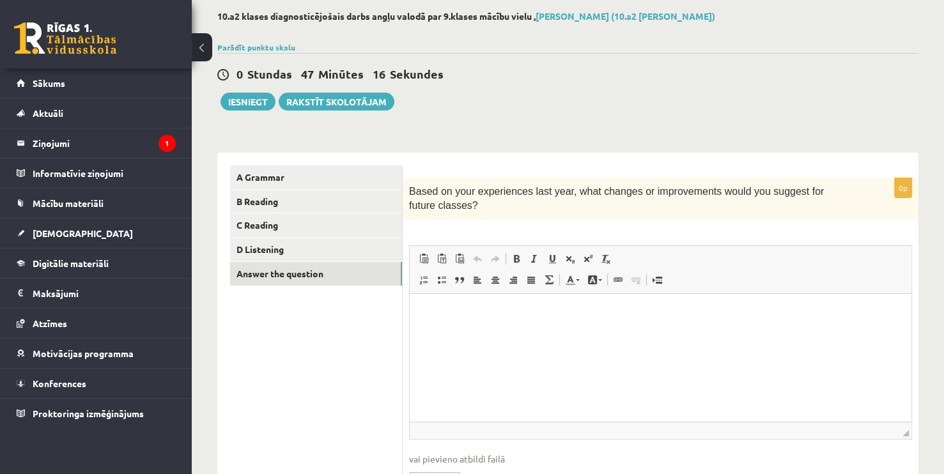
click at [473, 315] on p "Rich Text Editor, wiswyg-editor-user-answer-47024948123900" at bounding box center [660, 312] width 476 height 13
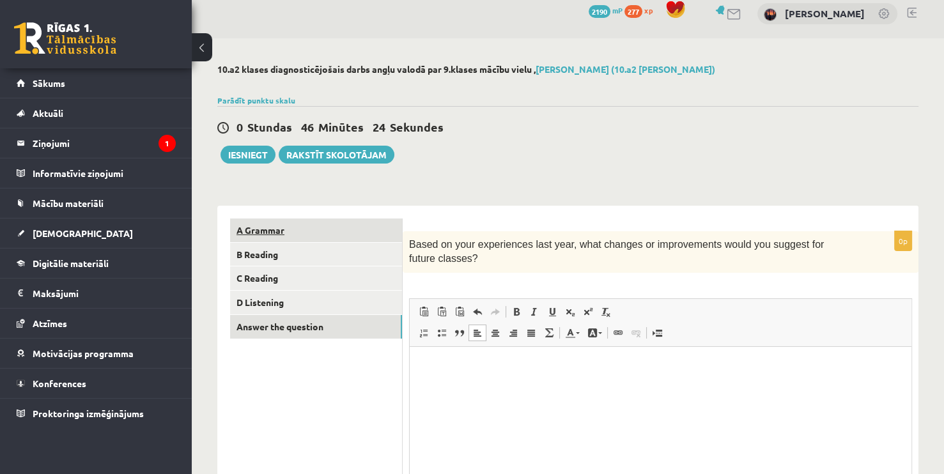
scroll to position [0, 0]
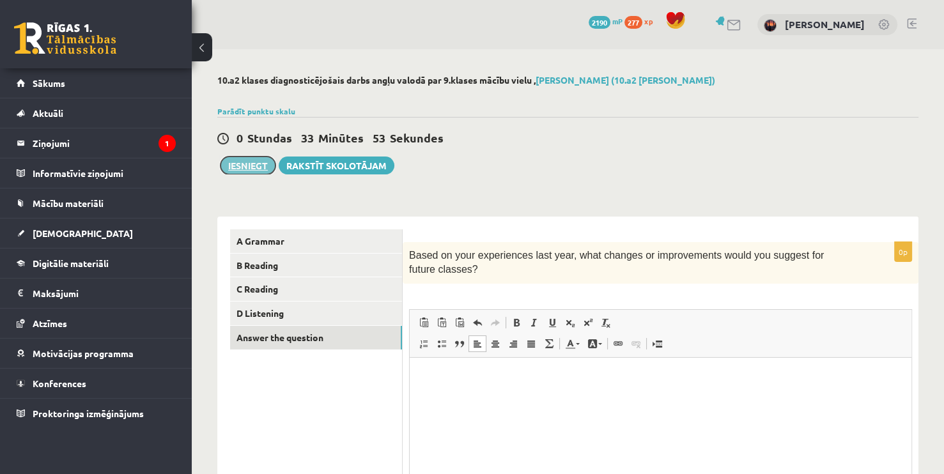
click at [250, 164] on button "Iesniegt" at bounding box center [247, 166] width 55 height 18
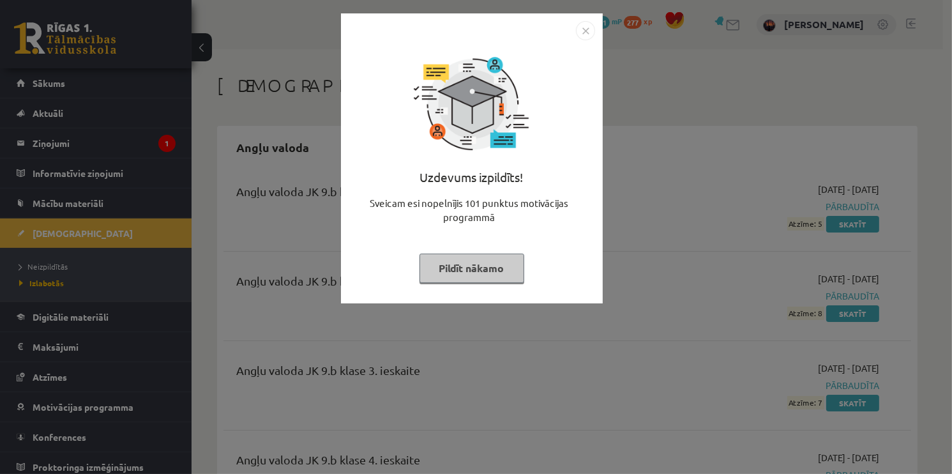
click at [583, 30] on img "Close" at bounding box center [585, 30] width 19 height 19
